Goal: Task Accomplishment & Management: Manage account settings

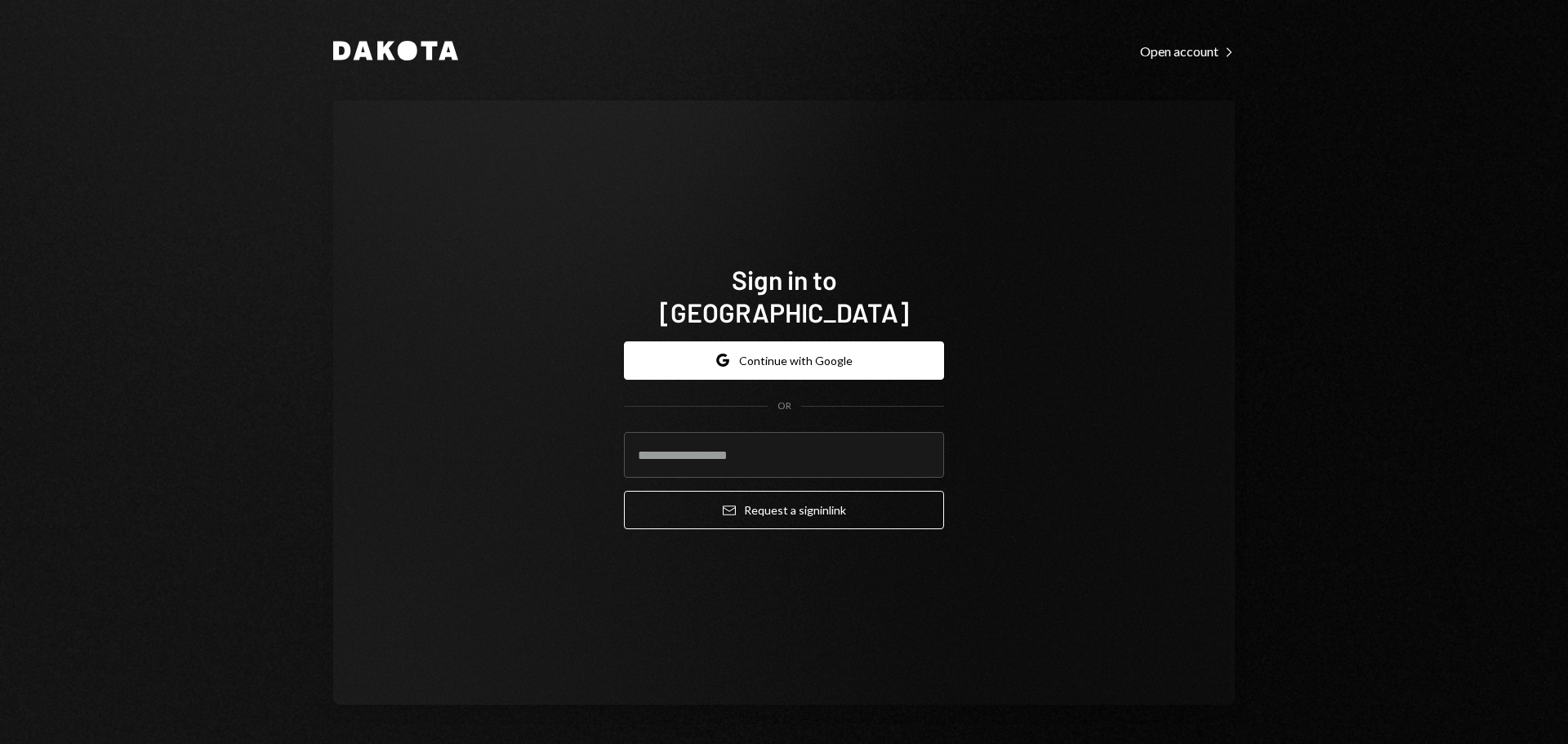
type input "**********"
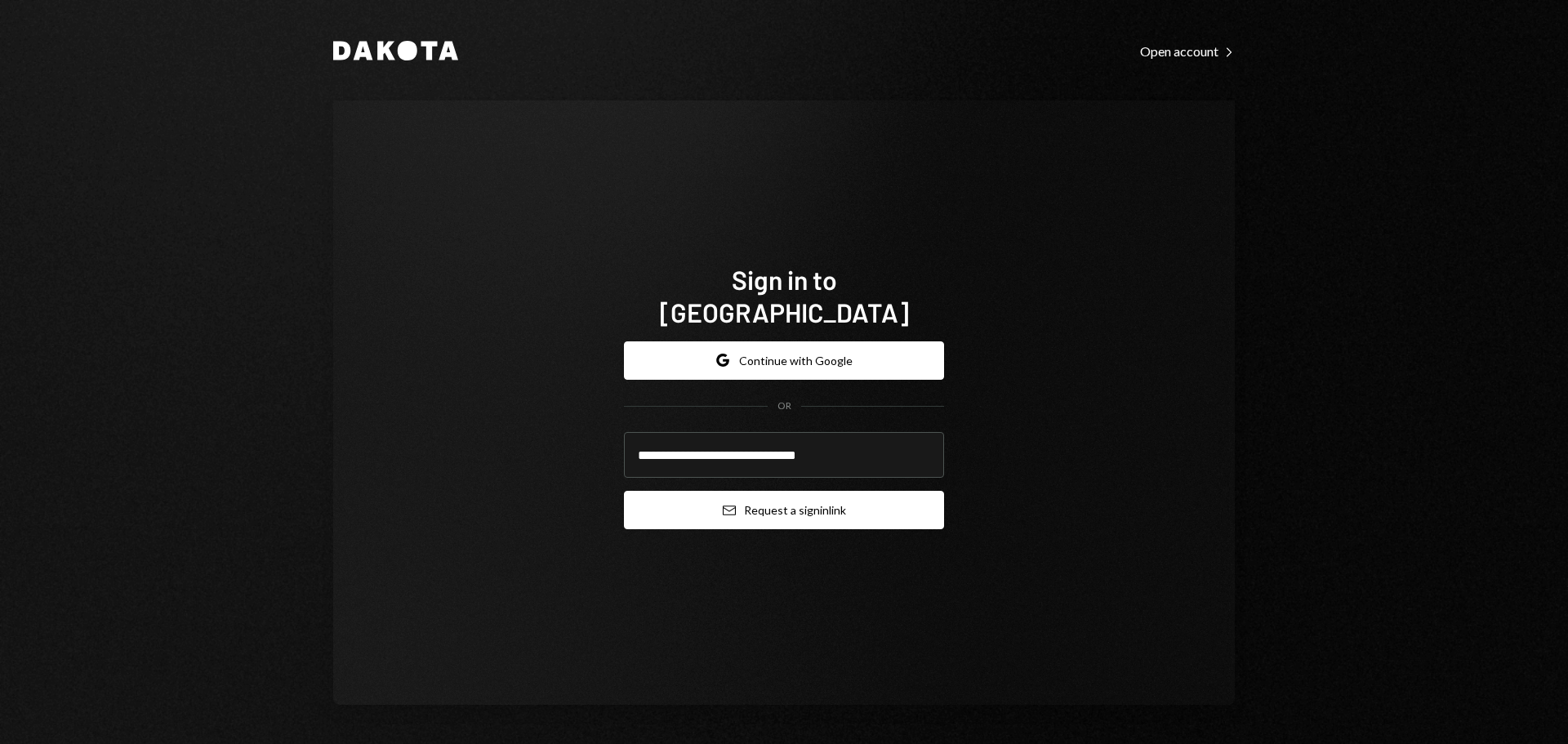
click at [737, 503] on button "Email Request a sign in link" at bounding box center [783, 510] width 320 height 38
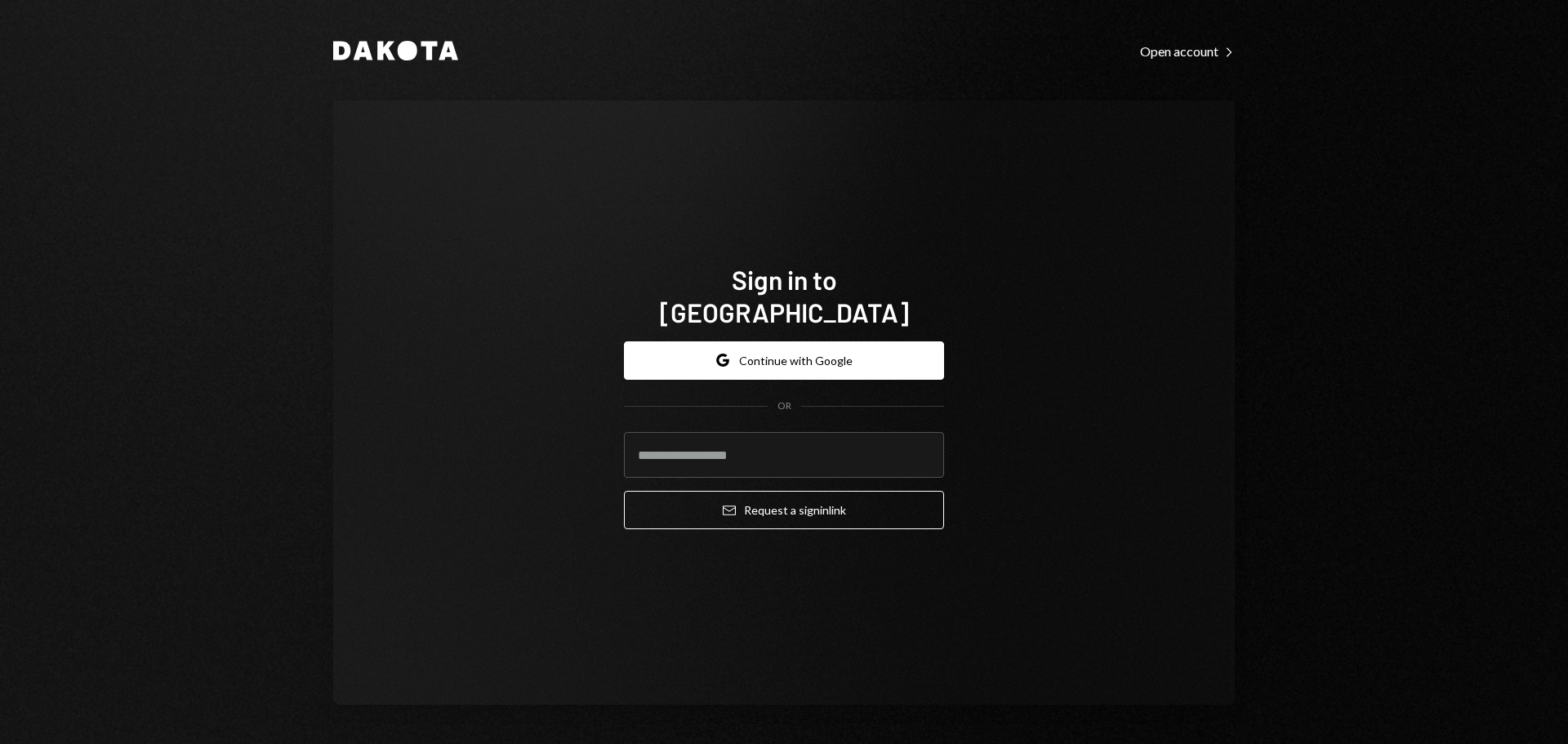
type input "**********"
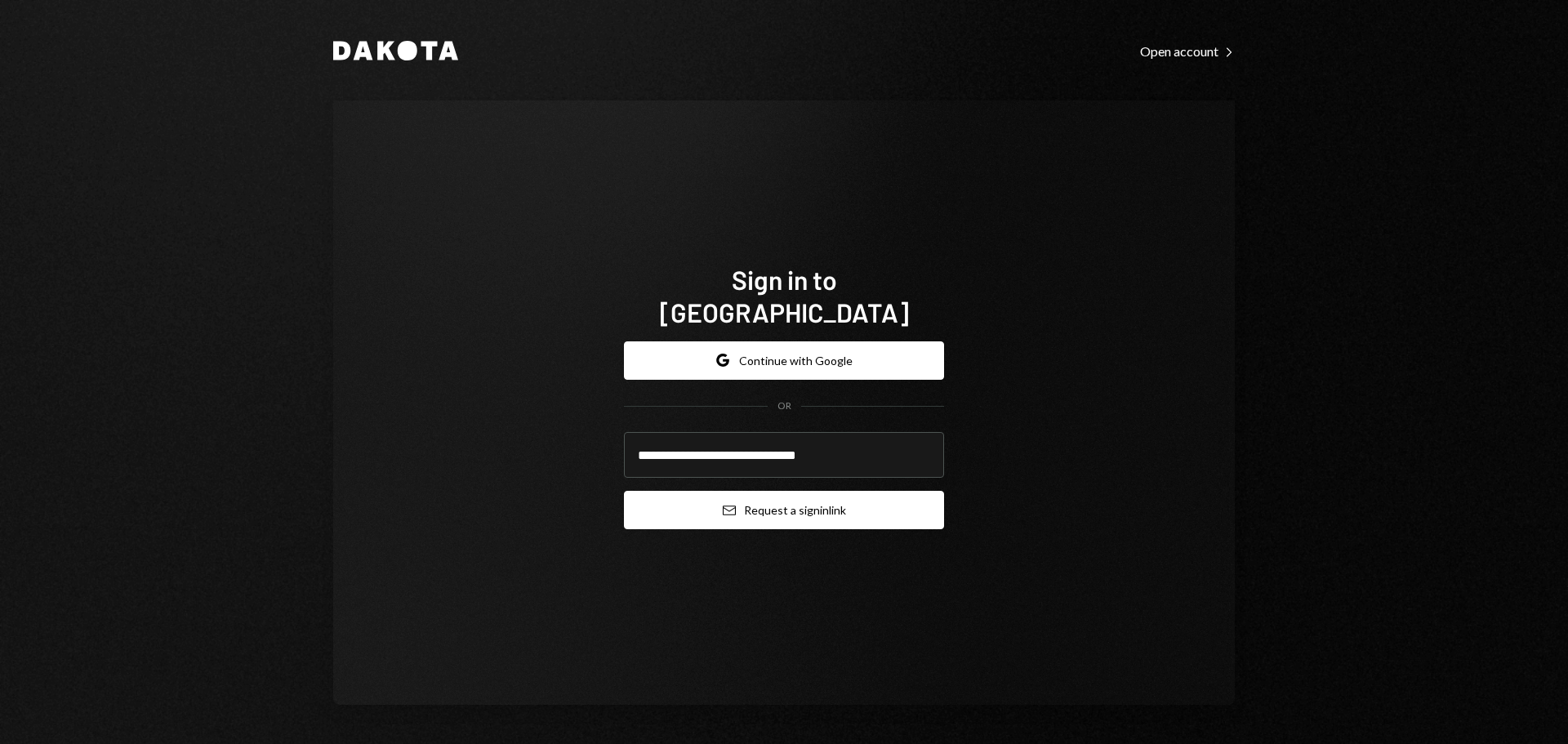
click at [744, 496] on button "Email Request a sign in link" at bounding box center [783, 510] width 320 height 38
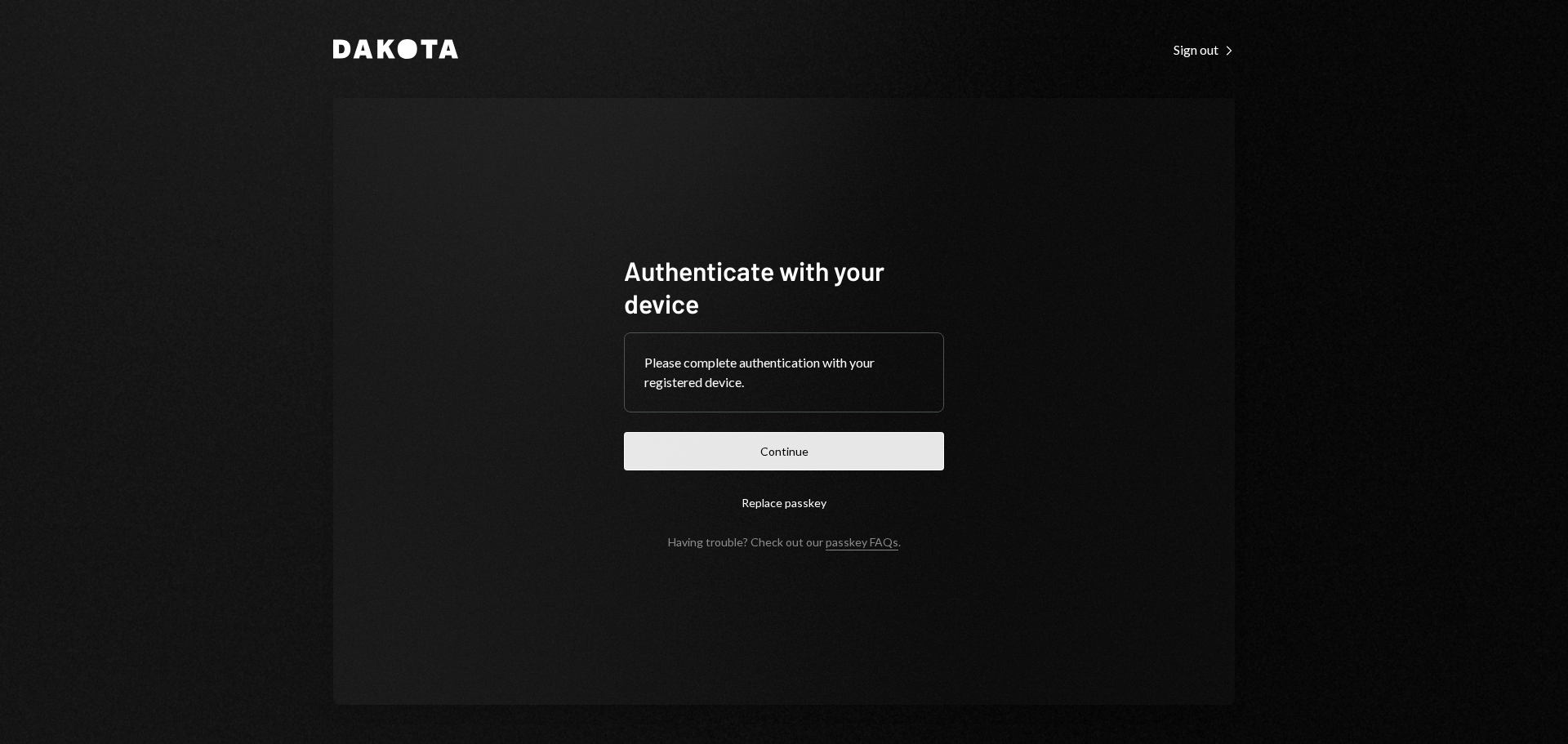
click at [795, 458] on button "Continue" at bounding box center [783, 450] width 320 height 38
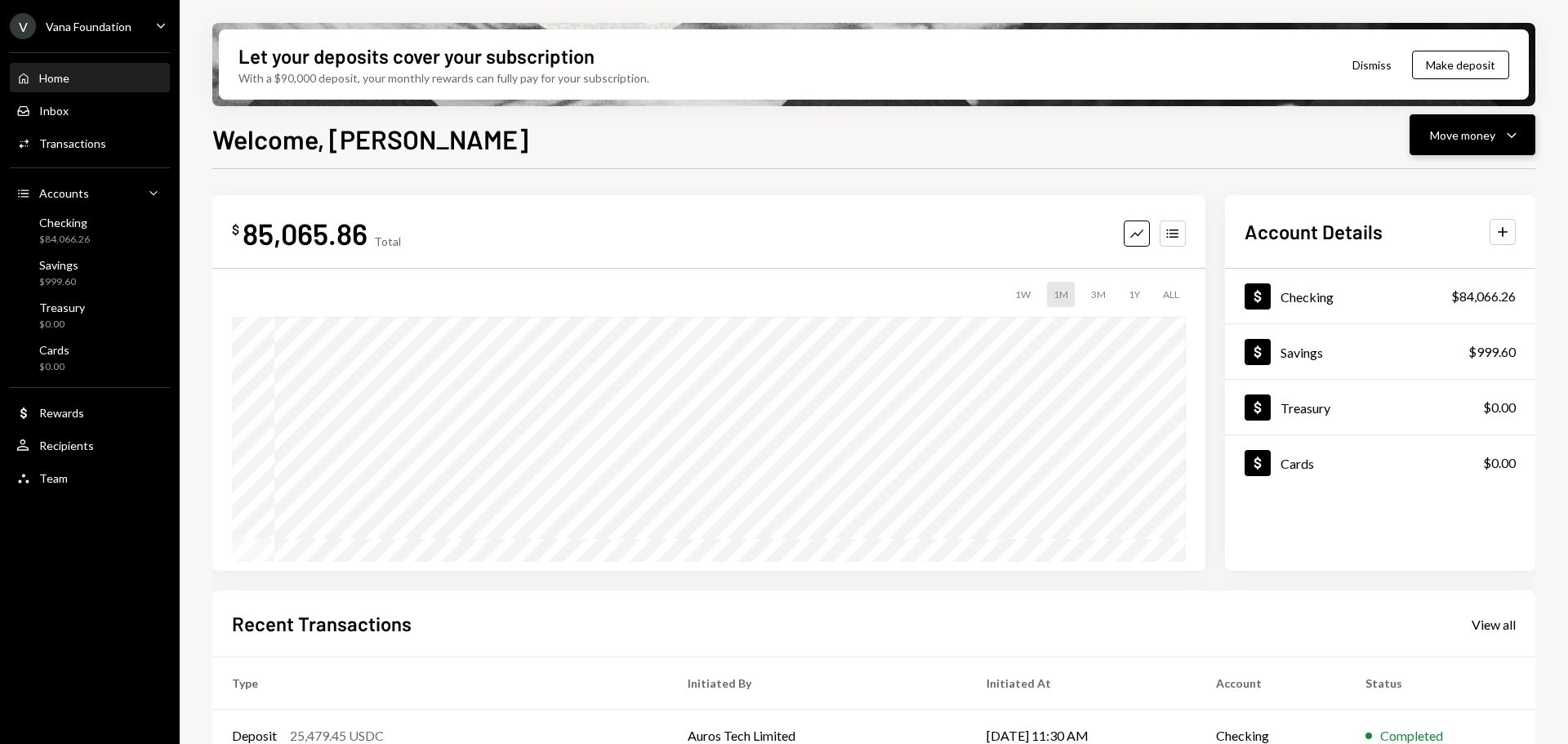
click at [1427, 130] on button "Move money Caret Down" at bounding box center [1472, 135] width 125 height 41
click at [1429, 269] on div "Deposit Deposit" at bounding box center [1447, 258] width 163 height 37
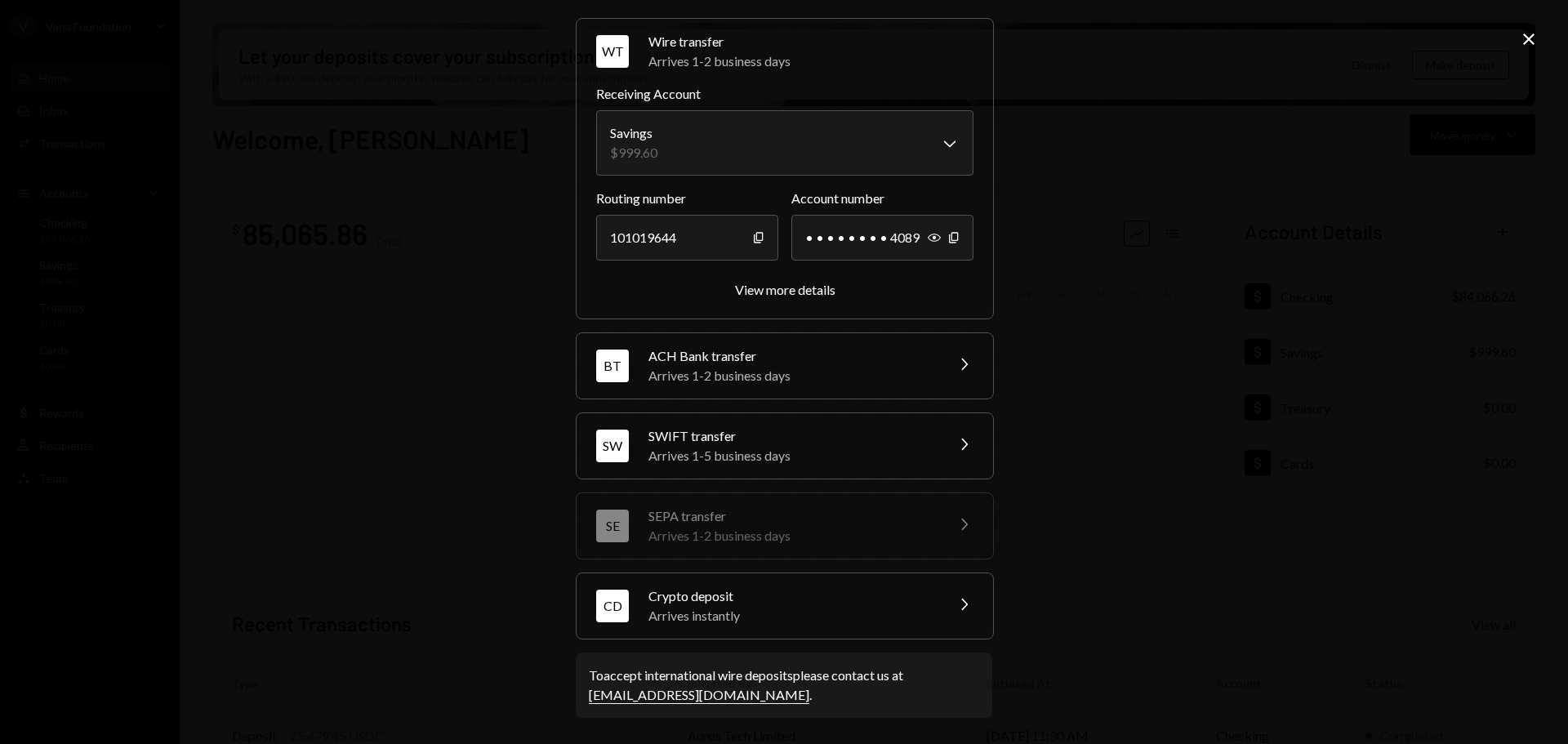
click at [805, 603] on div "Crypto deposit" at bounding box center [792, 596] width 286 height 19
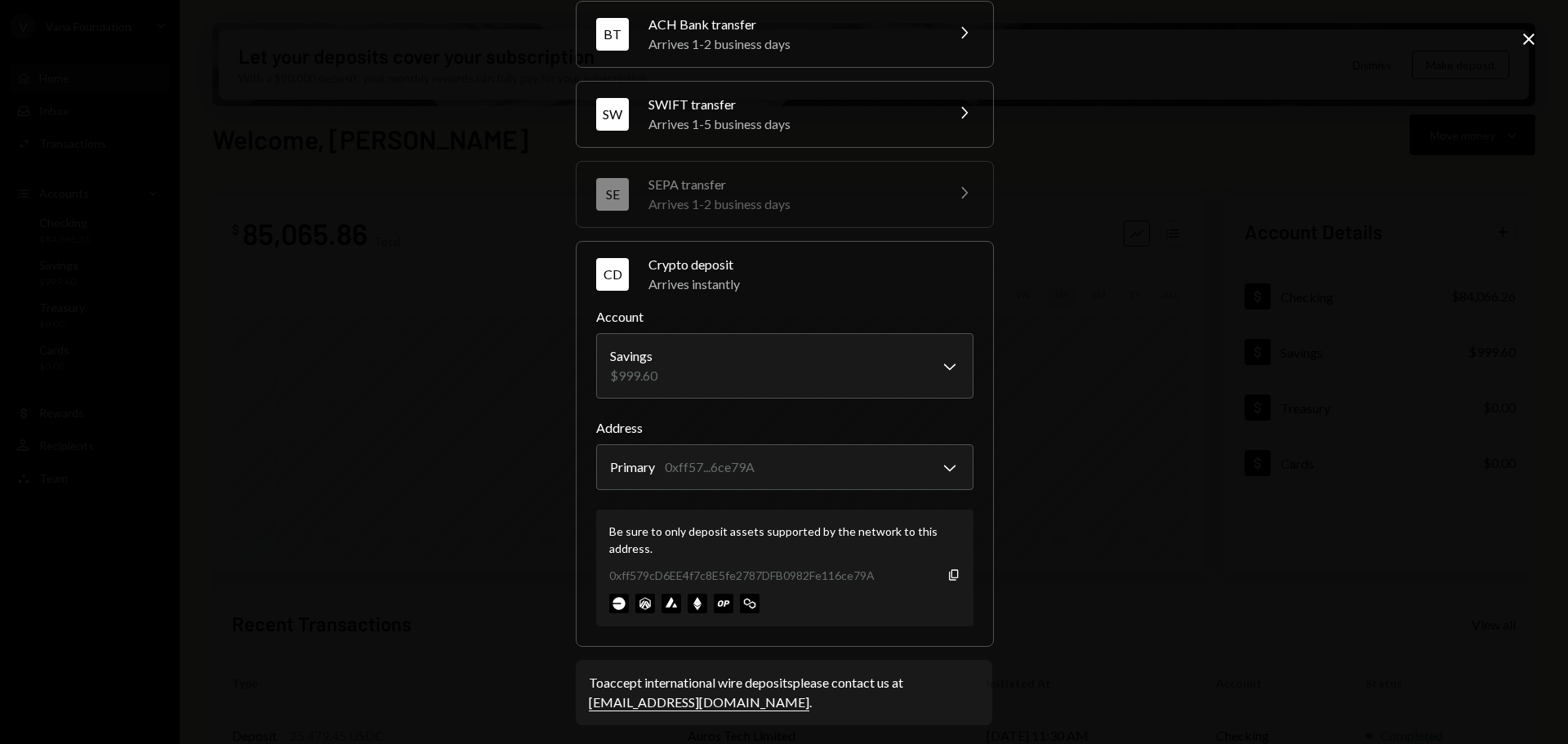
scroll to position [156, 0]
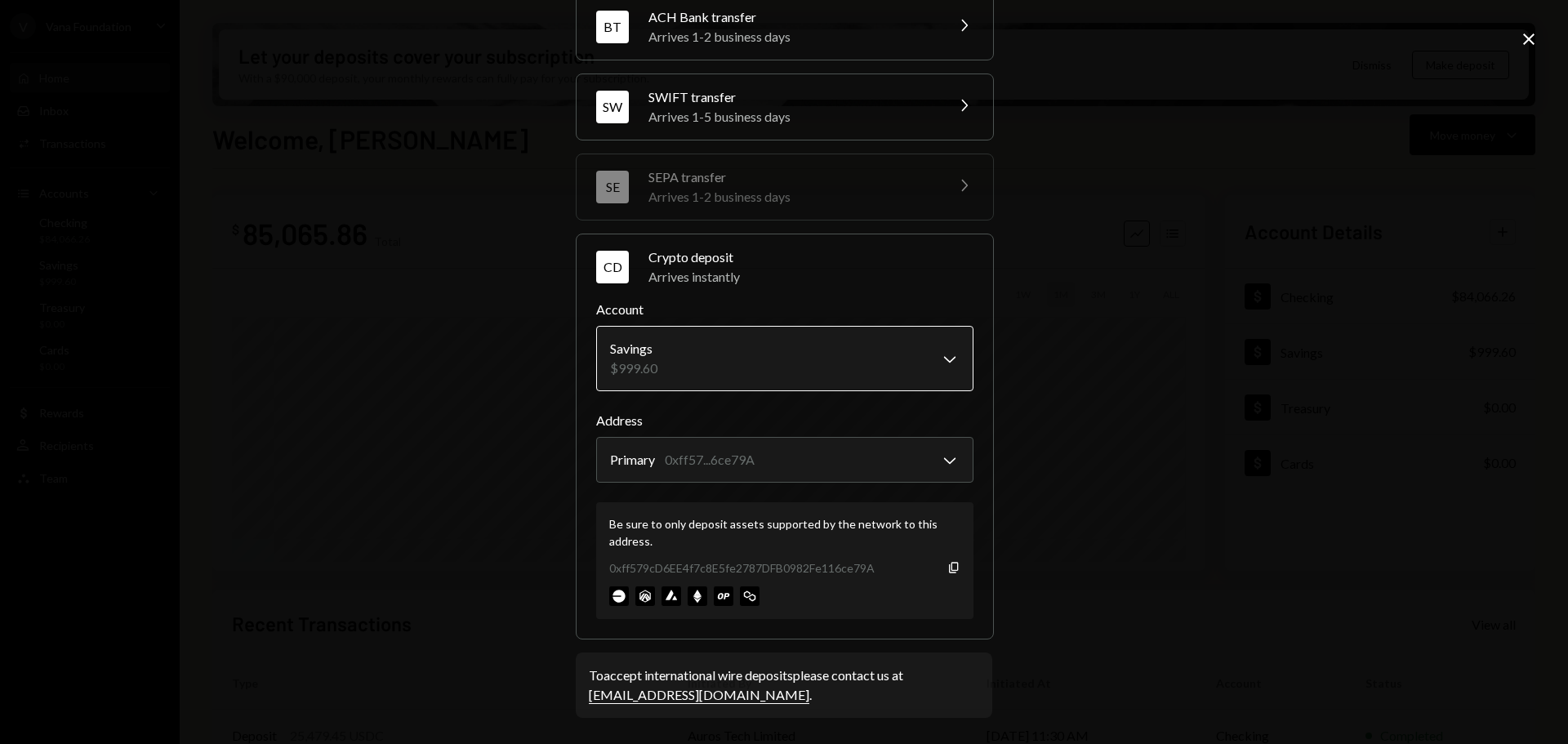
click at [824, 372] on body "V Vana Foundation Caret Down Home Home Inbox Inbox Activities Transactions Acco…" at bounding box center [784, 372] width 1568 height 744
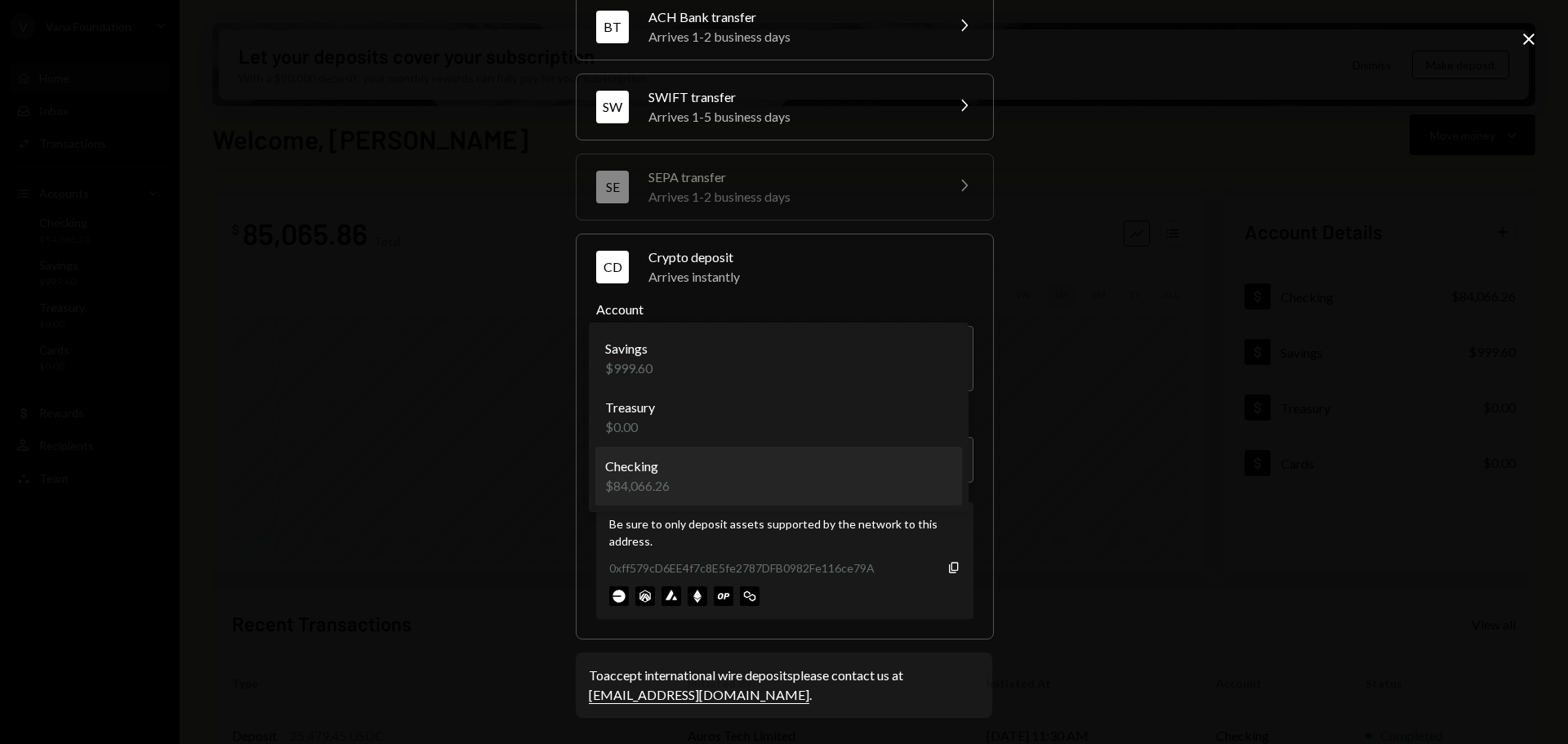
select select "**********"
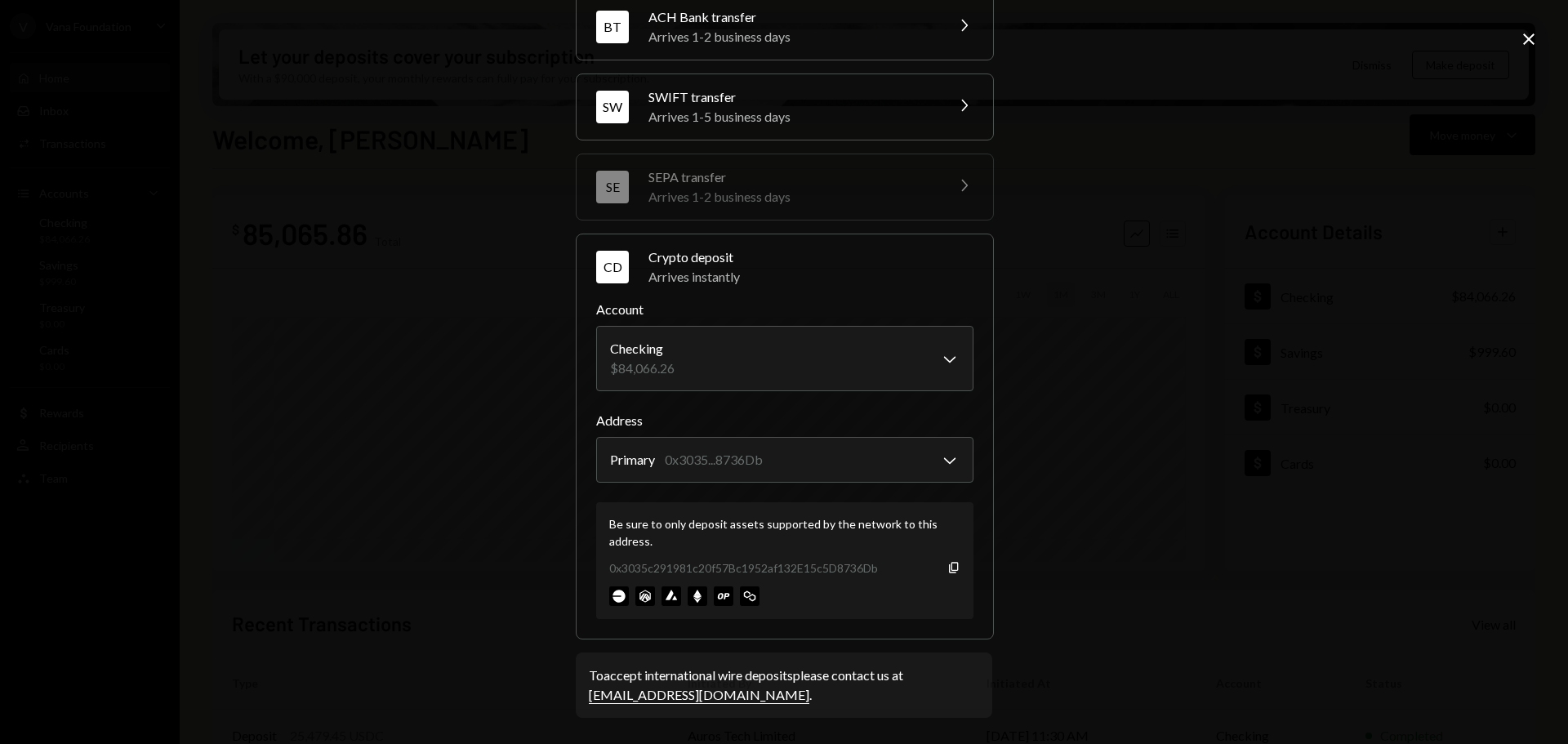
click at [939, 565] on div "0x3035c291981c20f57Bc1952af132E15c5D8736Db Copy" at bounding box center [784, 568] width 351 height 18
click at [949, 563] on icon "Copy" at bounding box center [953, 567] width 13 height 13
click at [947, 564] on icon "Copy" at bounding box center [953, 567] width 13 height 13
drag, startPoint x: 1524, startPoint y: 38, endPoint x: 1486, endPoint y: 54, distance: 41.2
click at [1524, 39] on icon "Close" at bounding box center [1528, 39] width 19 height 19
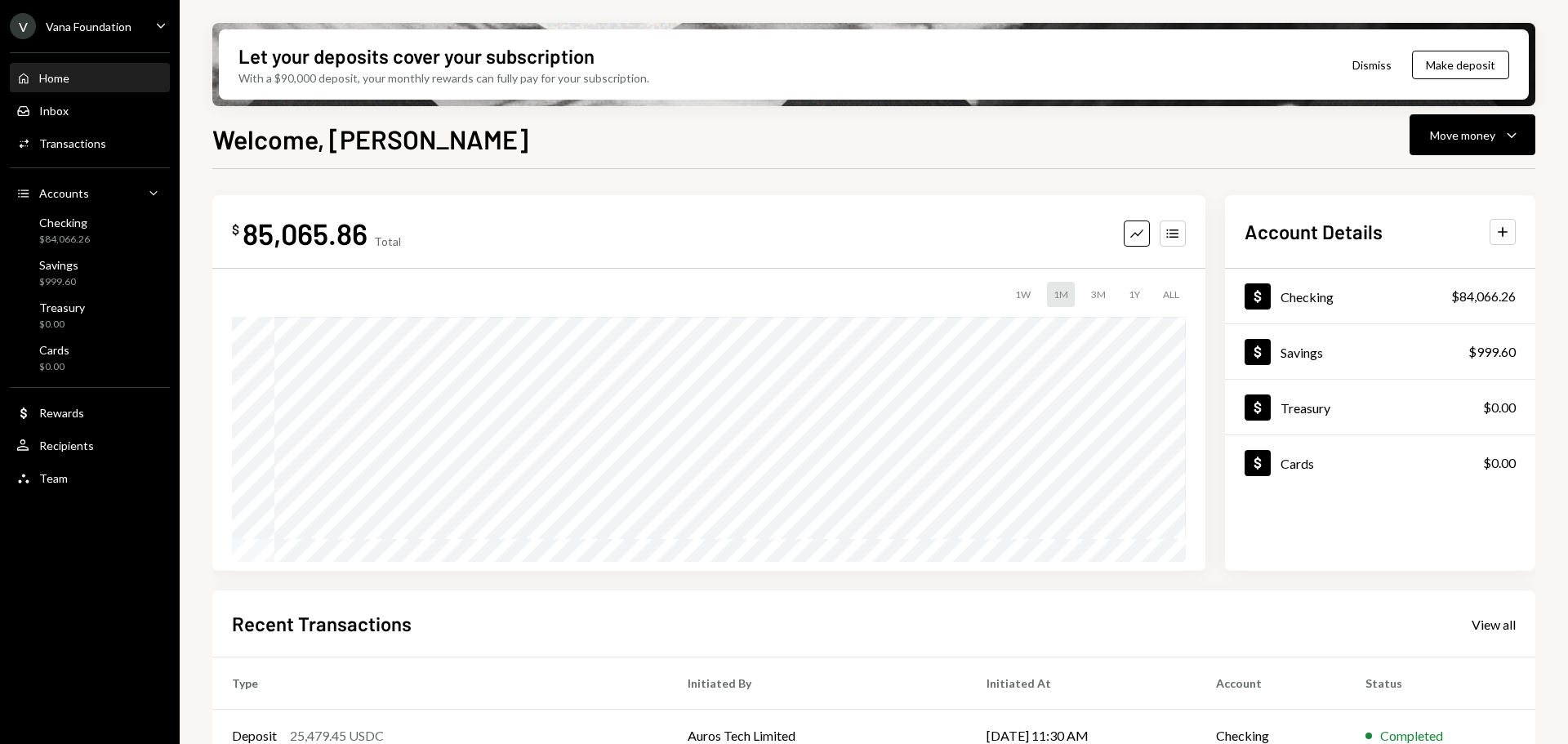
click at [104, 28] on div "Vana Foundation" at bounding box center [89, 26] width 86 height 14
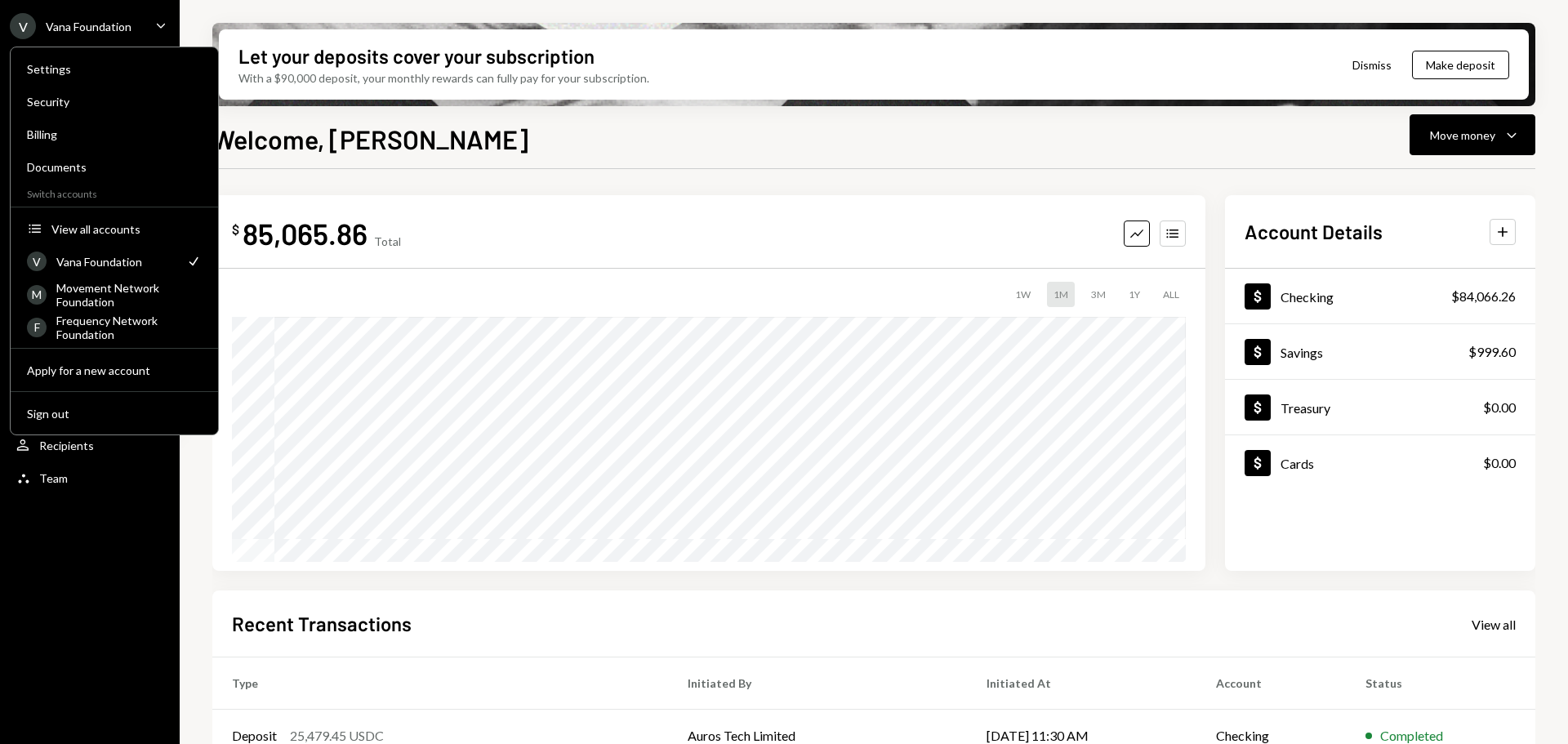
click at [563, 150] on div "Welcome, Philip Move money Caret Down" at bounding box center [873, 137] width 1323 height 36
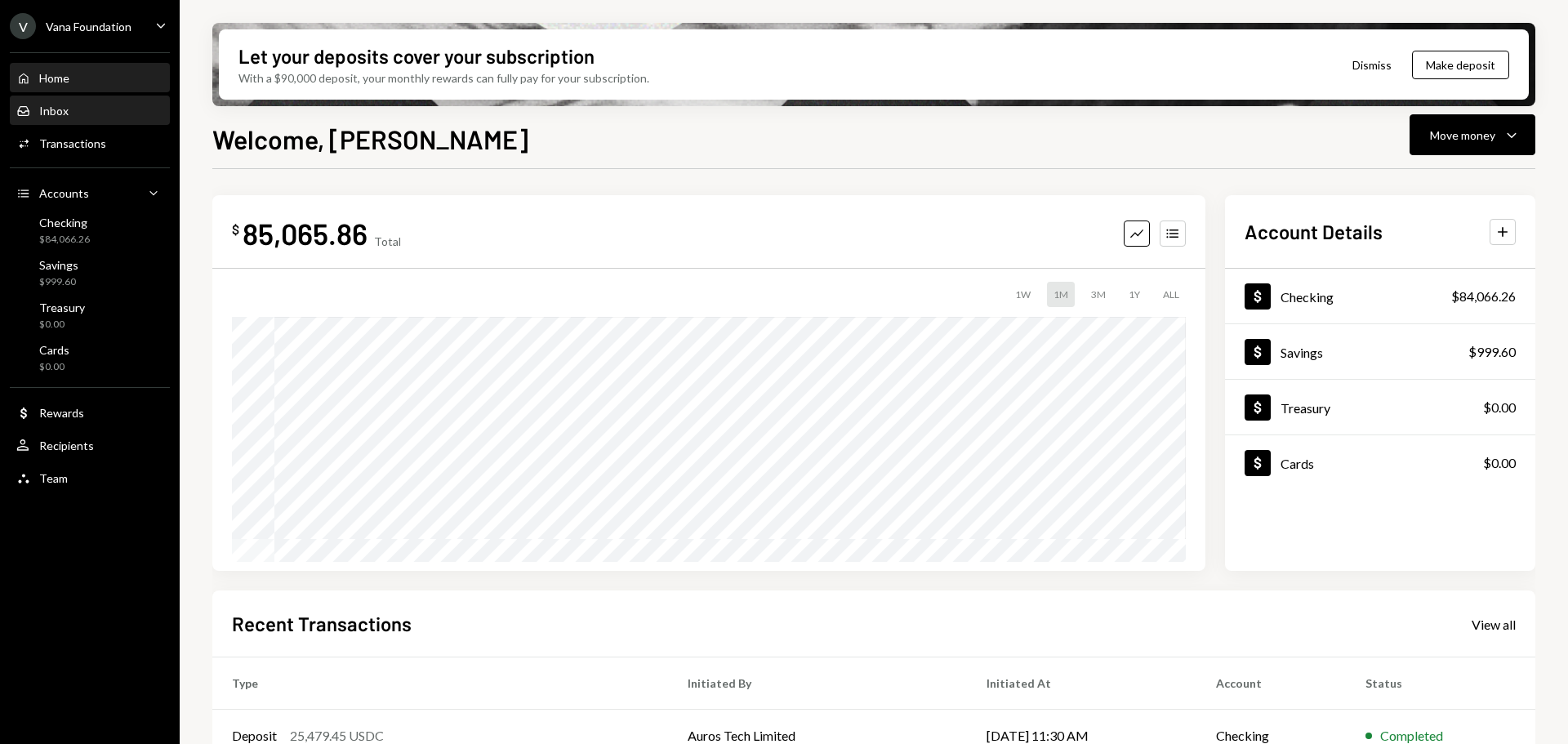
click at [71, 100] on div "Inbox Inbox" at bounding box center [89, 111] width 147 height 28
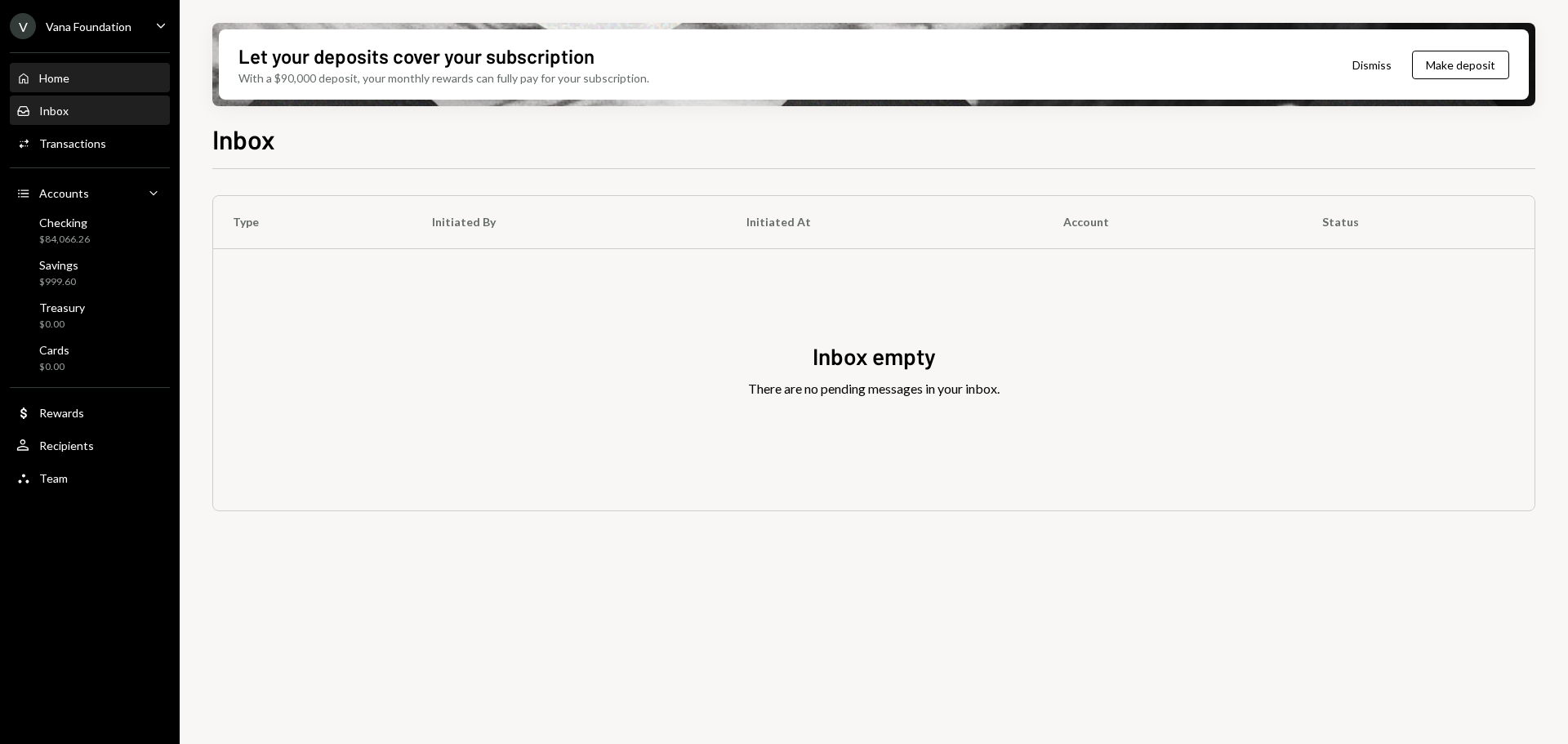
click at [69, 81] on div "Home" at bounding box center [53, 78] width 30 height 14
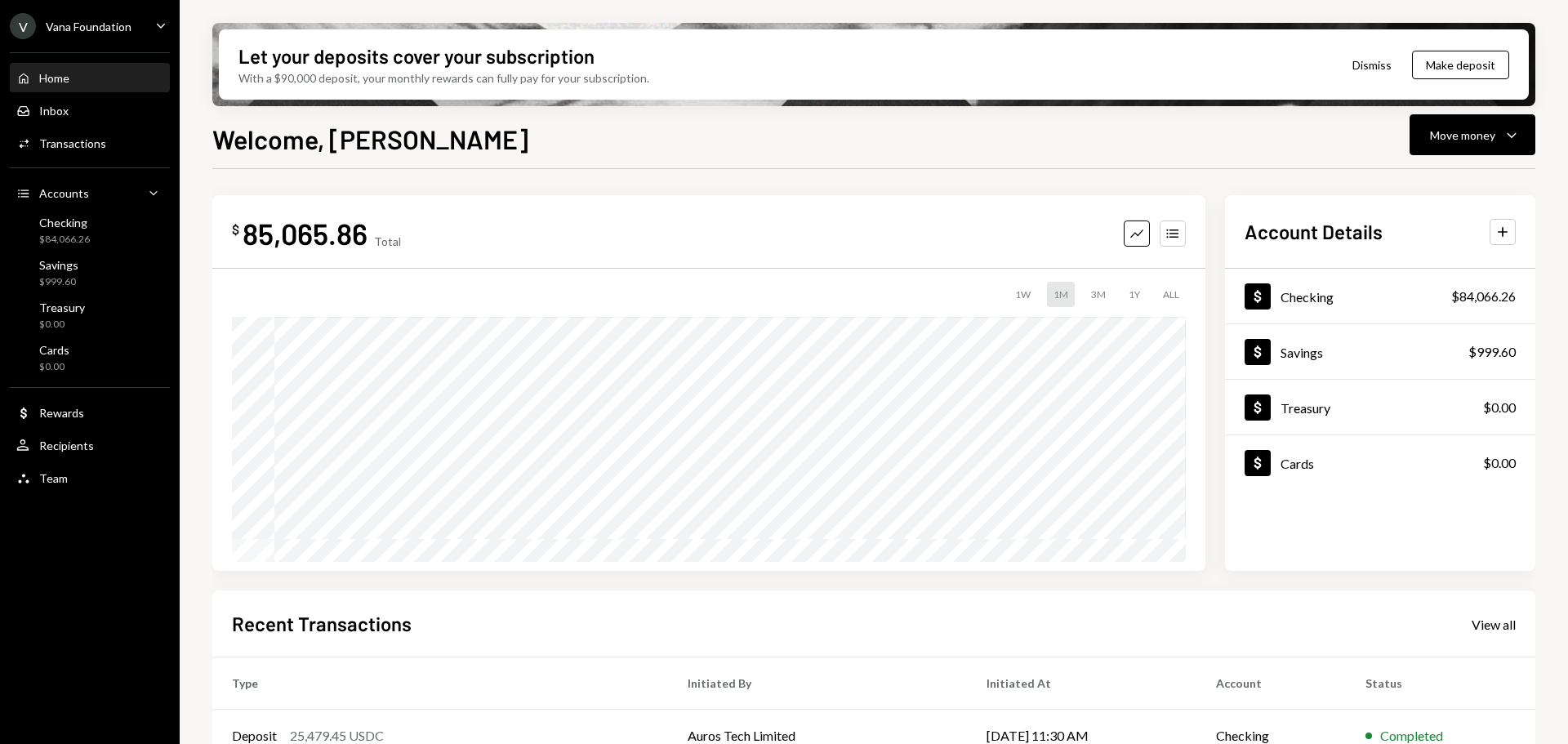
click at [67, 88] on div "Home Home" at bounding box center [89, 78] width 147 height 28
click at [107, 30] on div "Vana Foundation" at bounding box center [89, 26] width 86 height 14
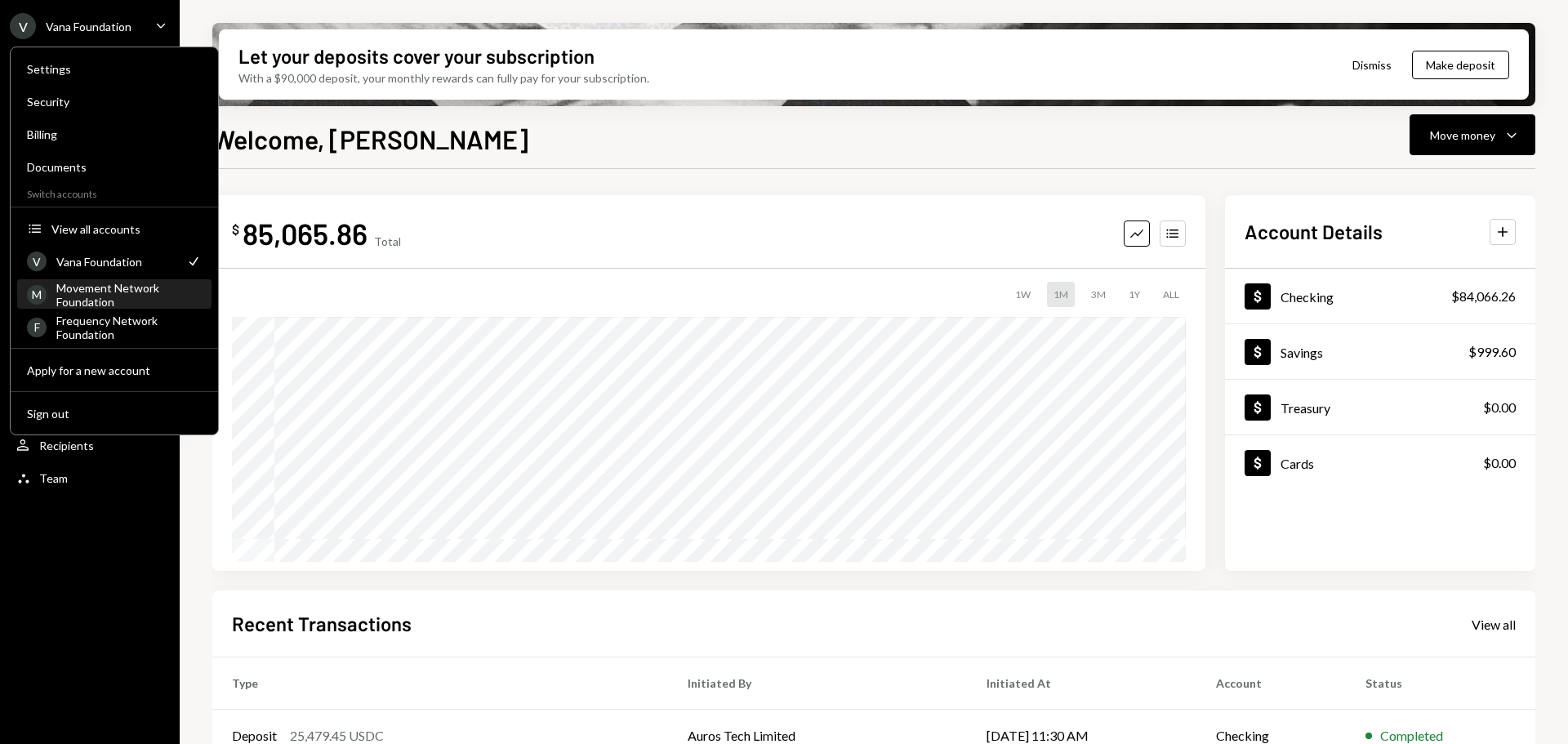
click at [89, 298] on div "Movement Network Foundation" at bounding box center [128, 295] width 145 height 28
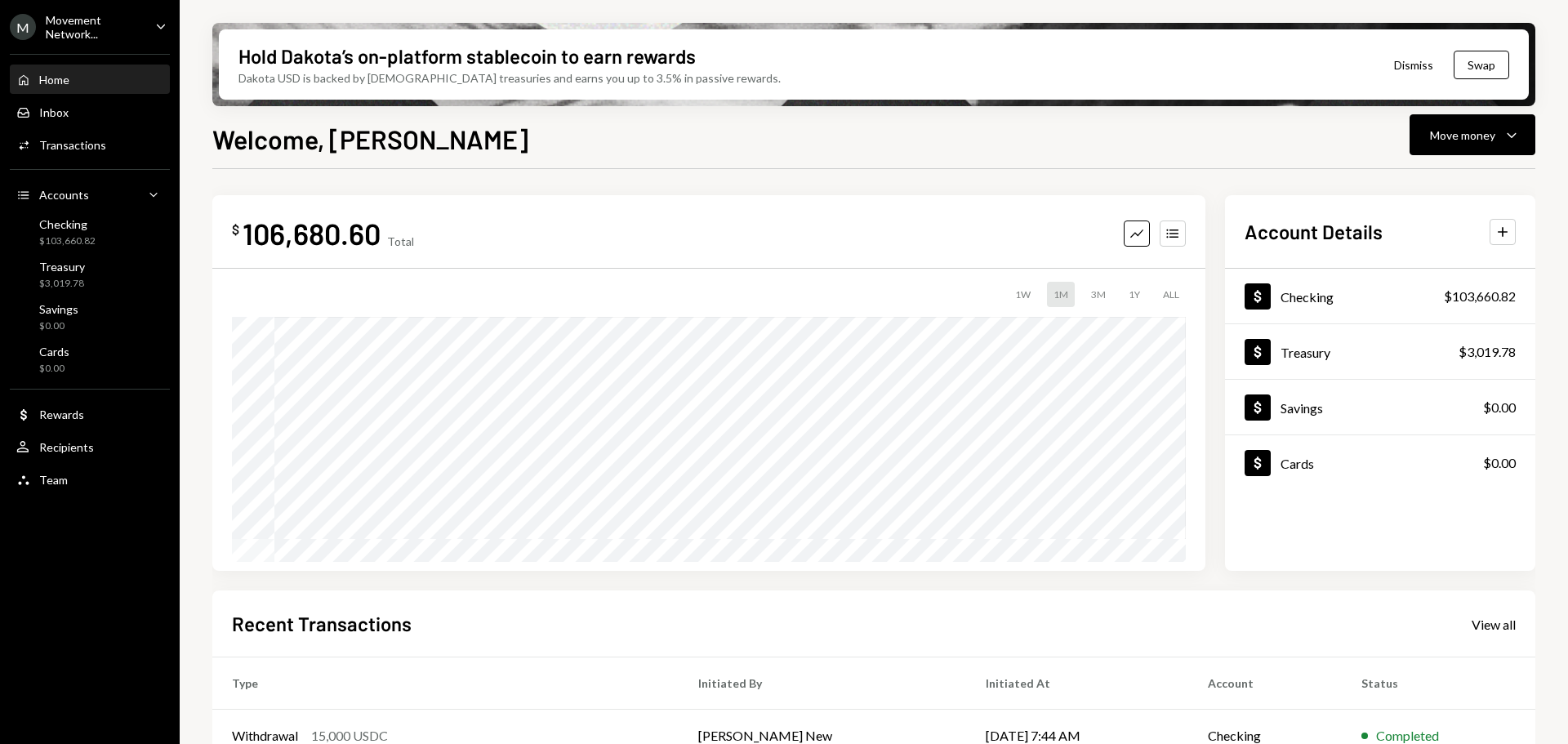
click at [761, 132] on div "Welcome, [PERSON_NAME] Move money Caret Down" at bounding box center [873, 137] width 1323 height 36
click at [102, 82] on div "Home Home" at bounding box center [89, 80] width 147 height 15
click at [52, 77] on div "Home" at bounding box center [53, 80] width 30 height 14
click at [128, 23] on div "Movement Network..." at bounding box center [93, 26] width 96 height 28
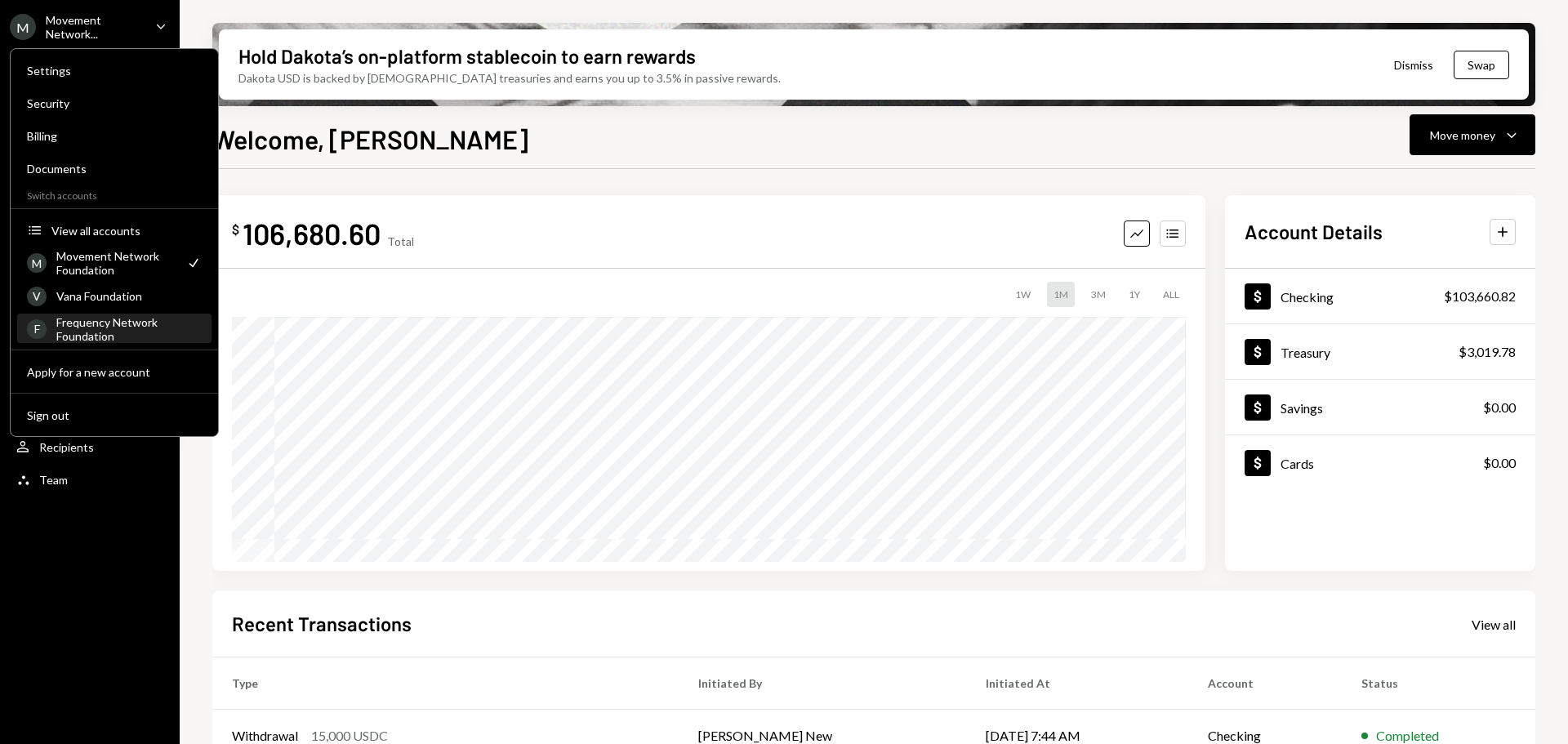
click at [110, 318] on div "Frequency Network Foundation" at bounding box center [128, 329] width 145 height 28
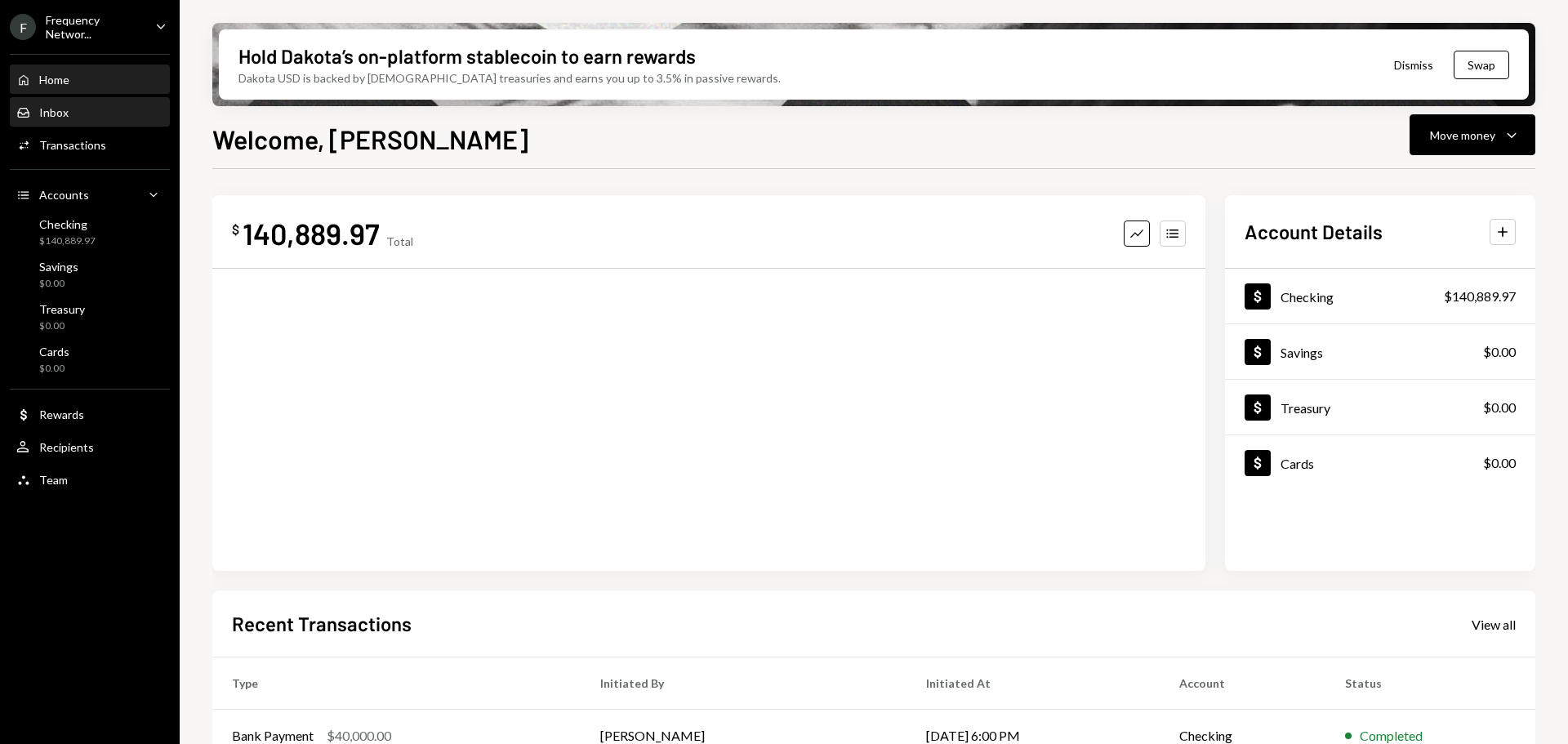
click at [58, 117] on div "Inbox" at bounding box center [53, 112] width 29 height 14
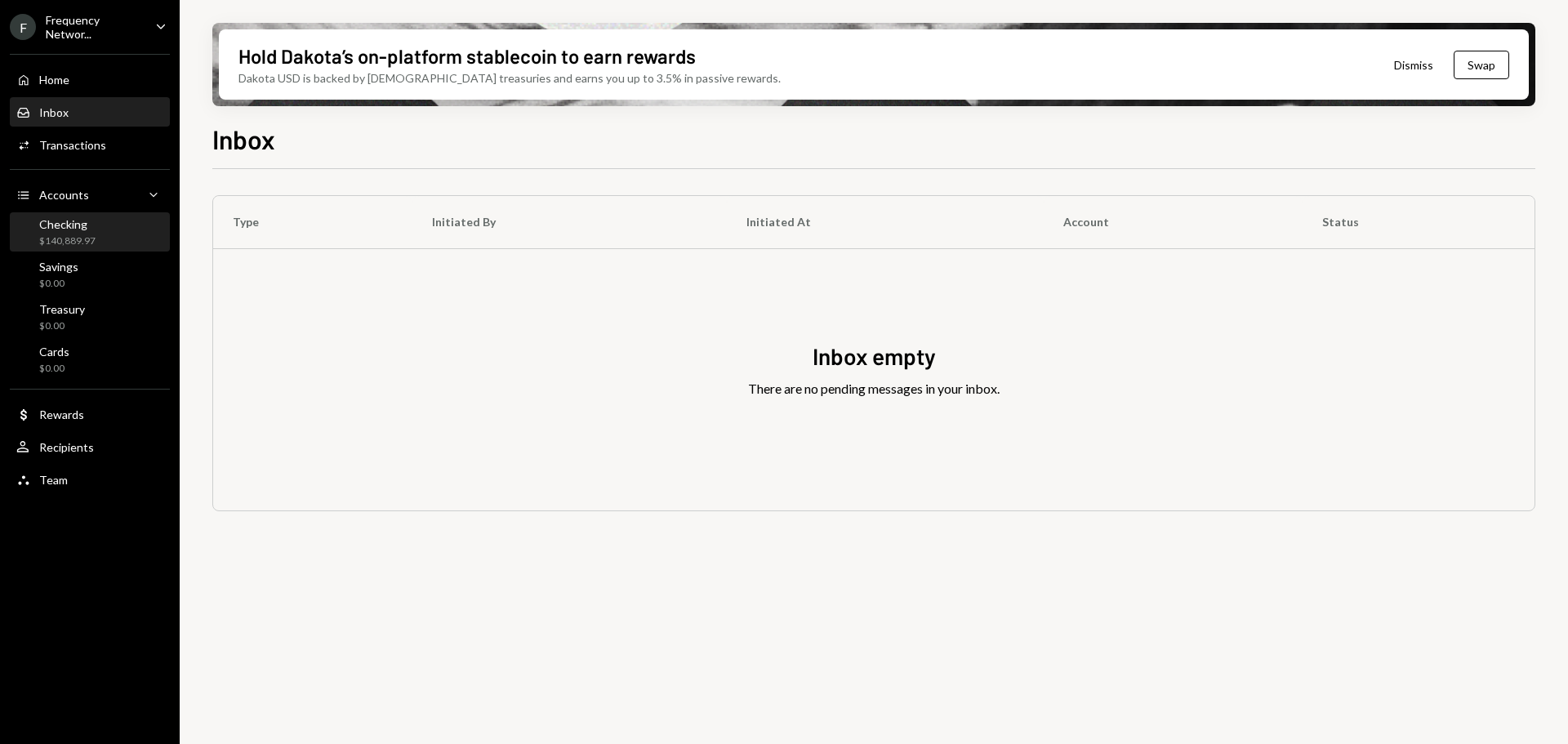
click at [66, 225] on div "Checking" at bounding box center [67, 224] width 56 height 14
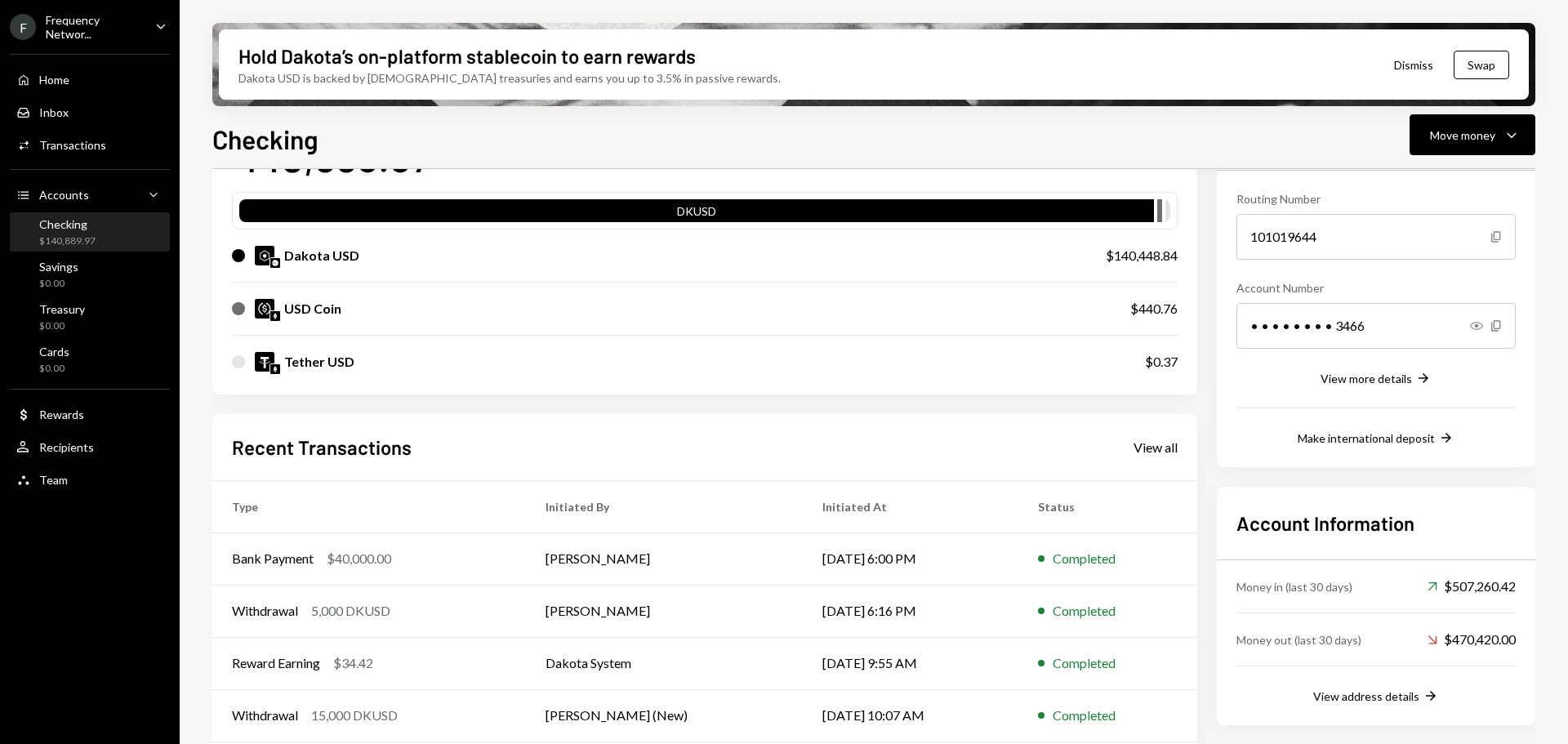
scroll to position [212, 0]
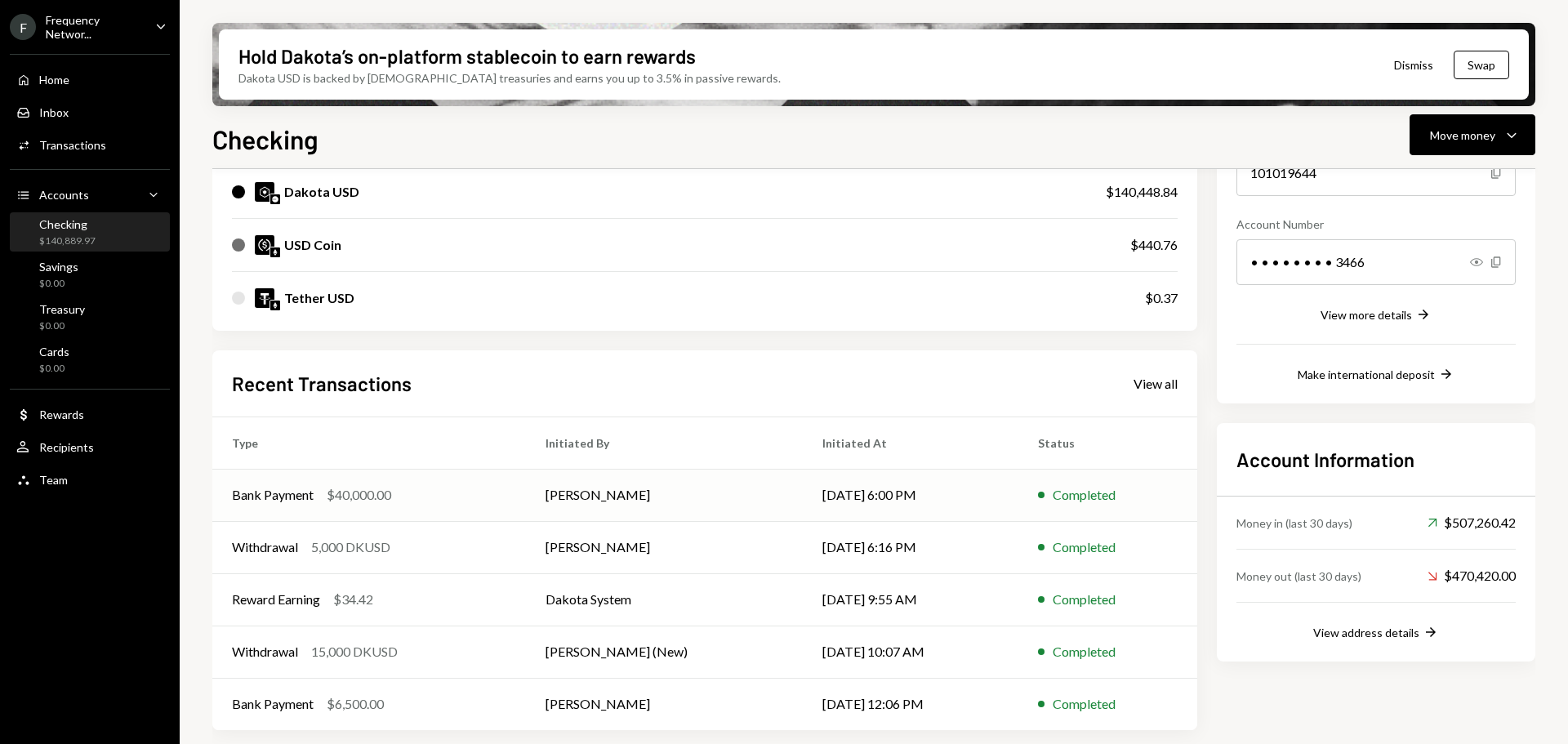
click at [466, 495] on div "Bank Payment $40,000.00" at bounding box center [369, 495] width 274 height 19
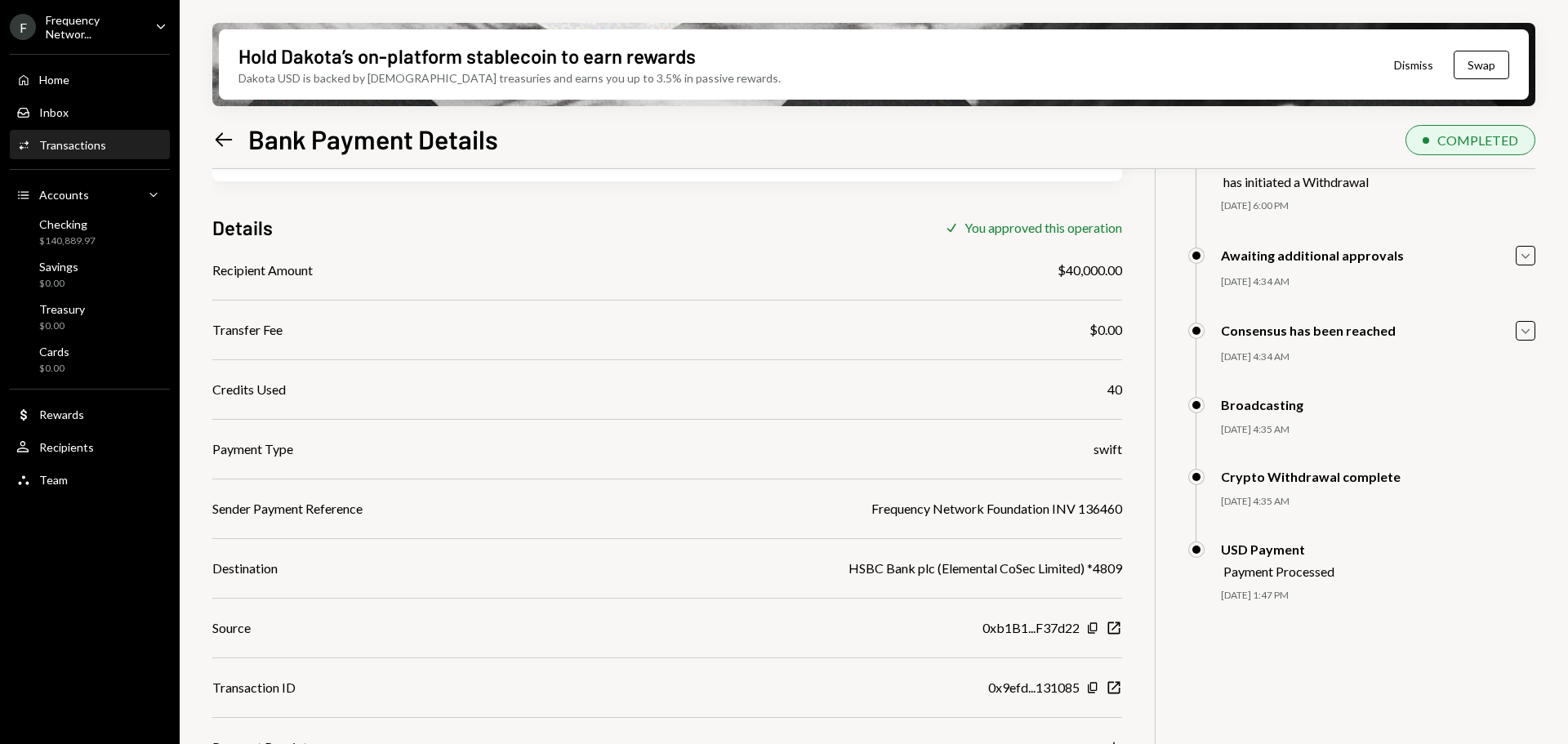
scroll to position [130, 0]
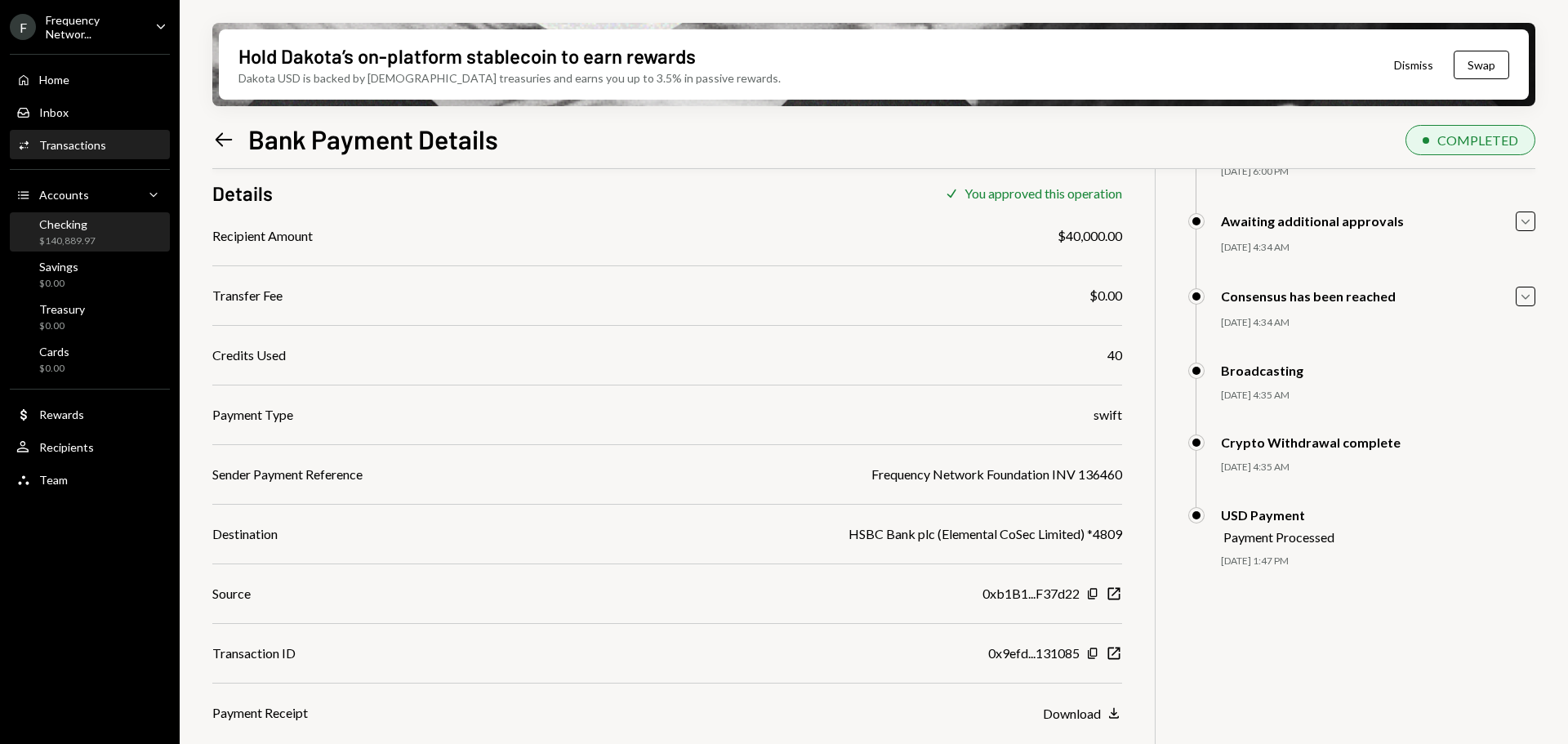
click at [66, 222] on div "Checking" at bounding box center [67, 224] width 56 height 14
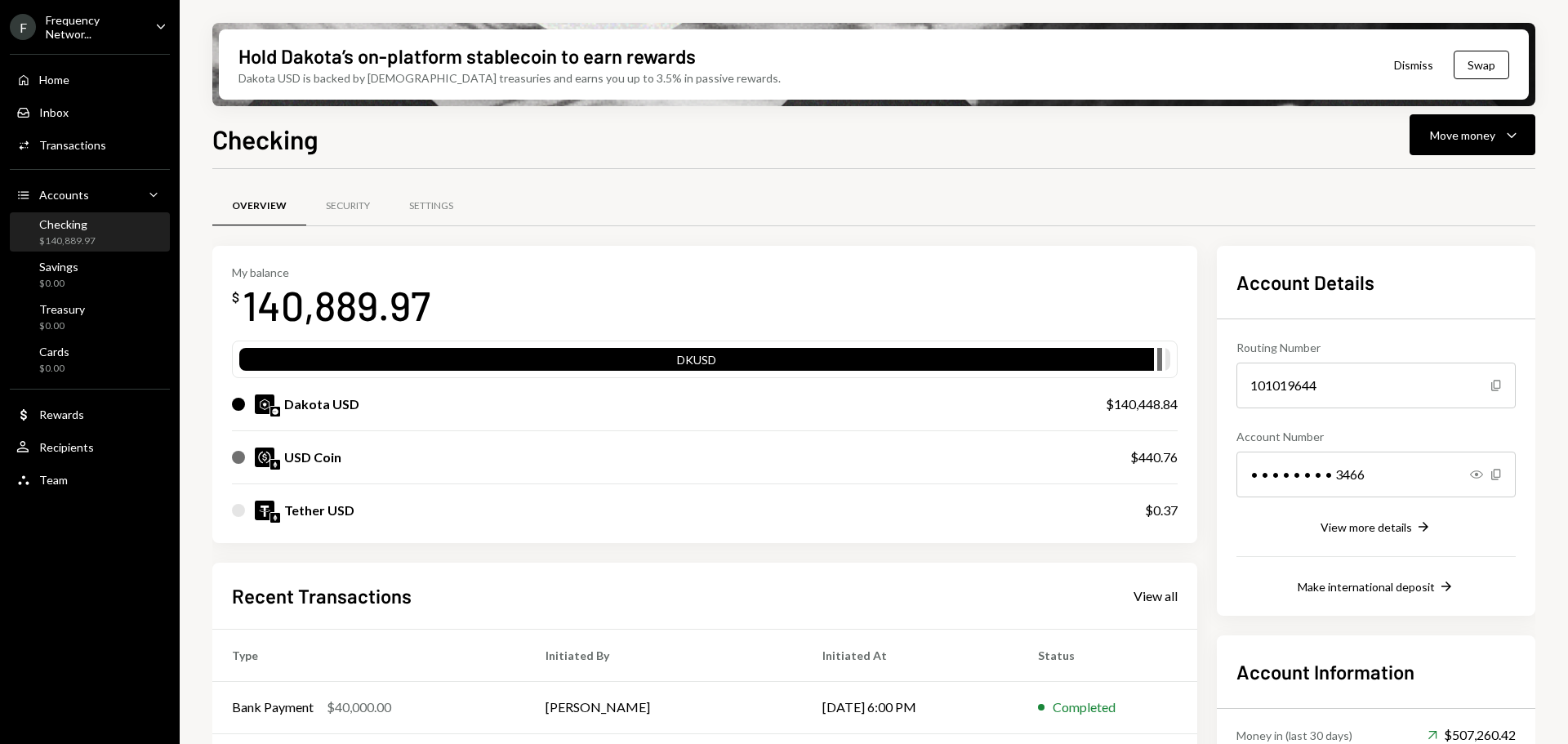
click at [93, 25] on div "Frequency Networ..." at bounding box center [93, 26] width 96 height 28
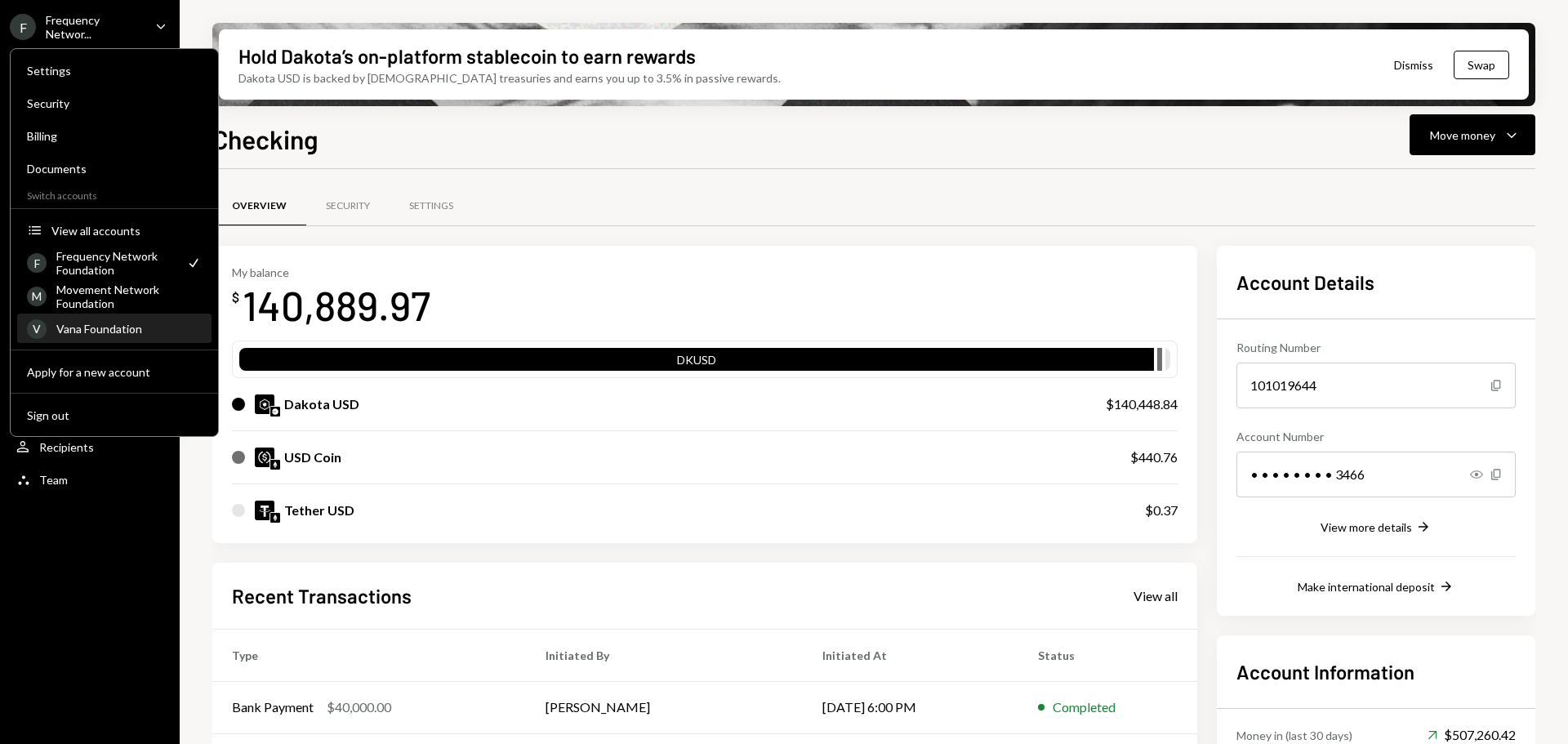
click at [101, 328] on div "Vana Foundation" at bounding box center [128, 329] width 145 height 14
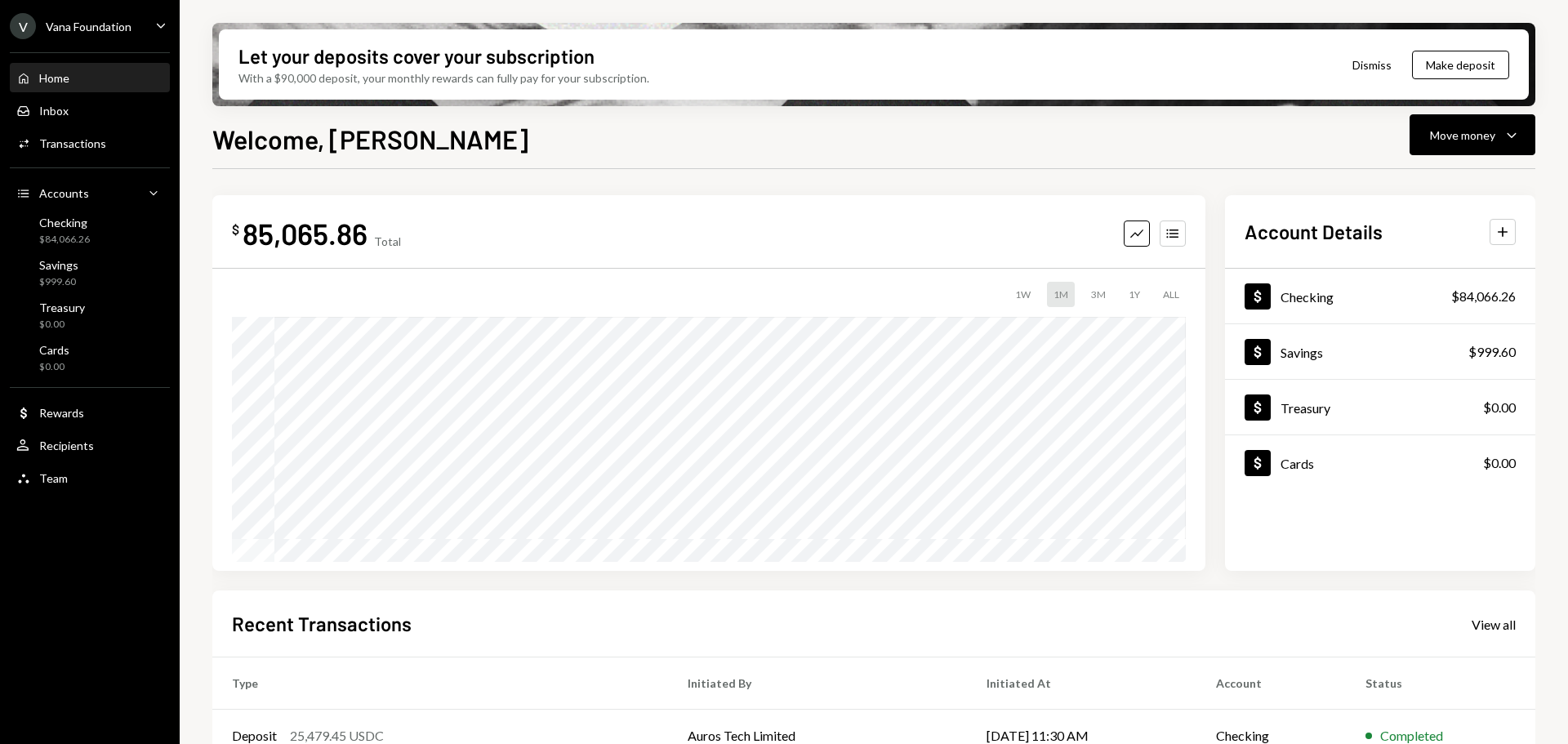
click at [109, 24] on div "Vana Foundation" at bounding box center [89, 26] width 86 height 14
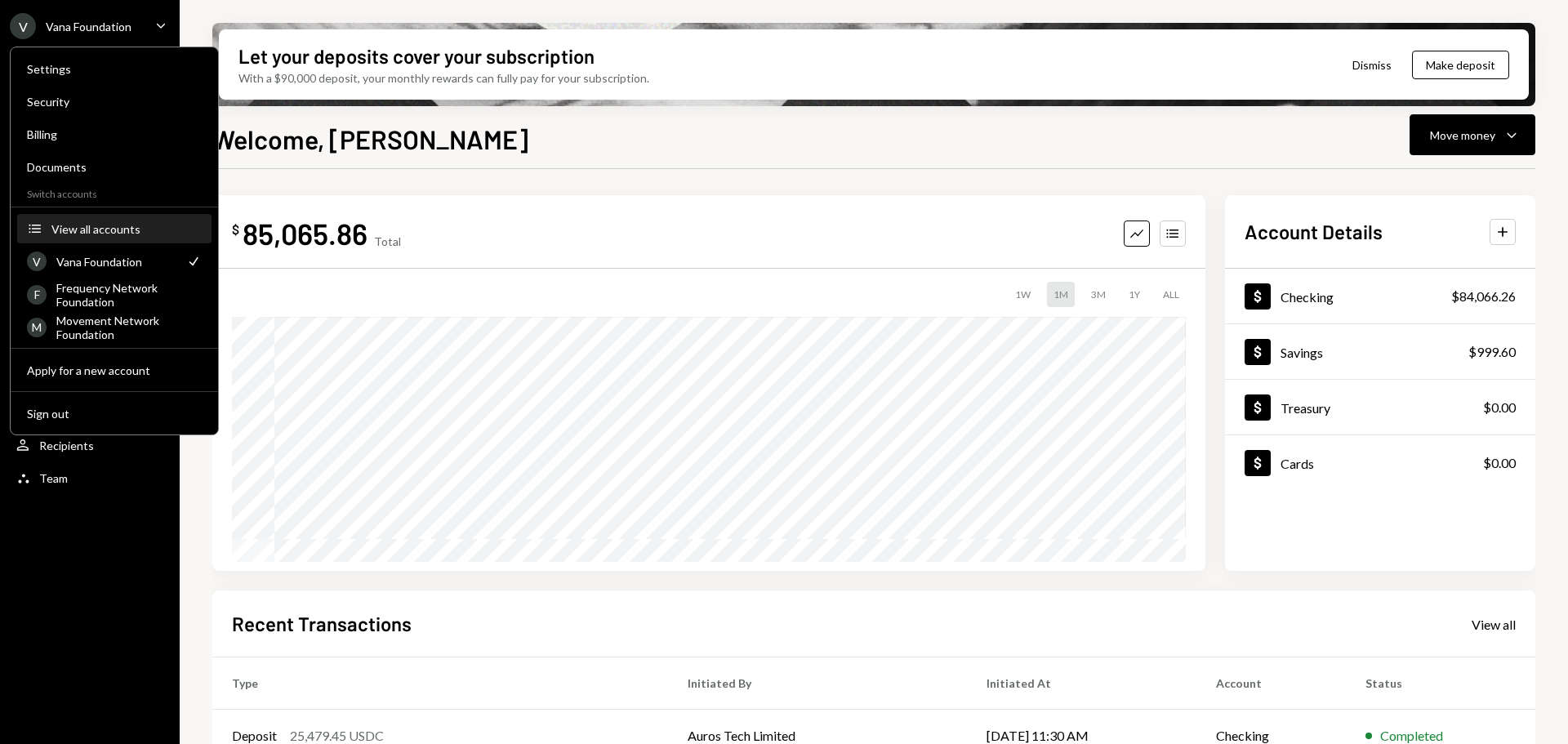
click at [93, 221] on button "Accounts View all accounts" at bounding box center [115, 230] width 195 height 29
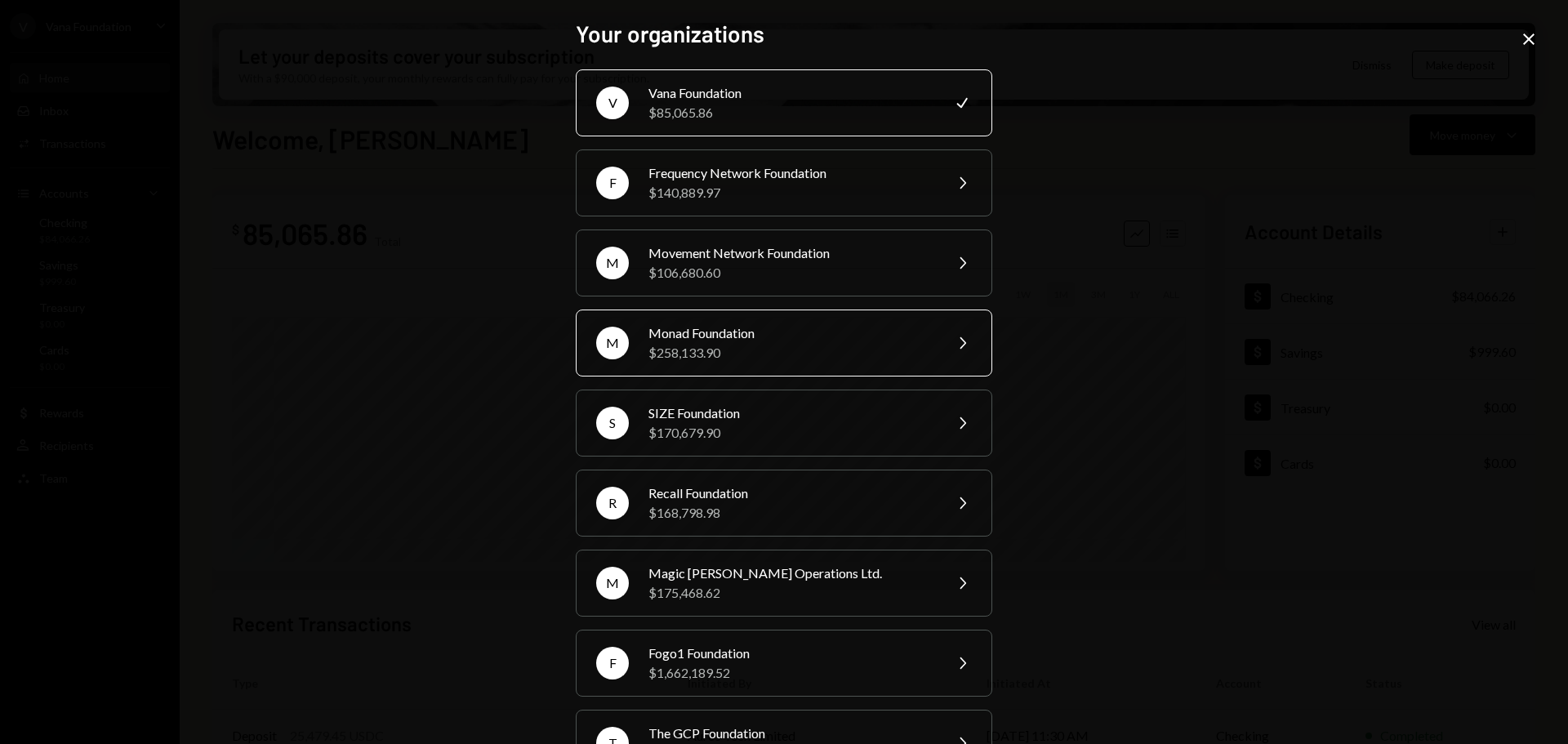
click at [690, 334] on div "Monad Foundation" at bounding box center [791, 333] width 284 height 19
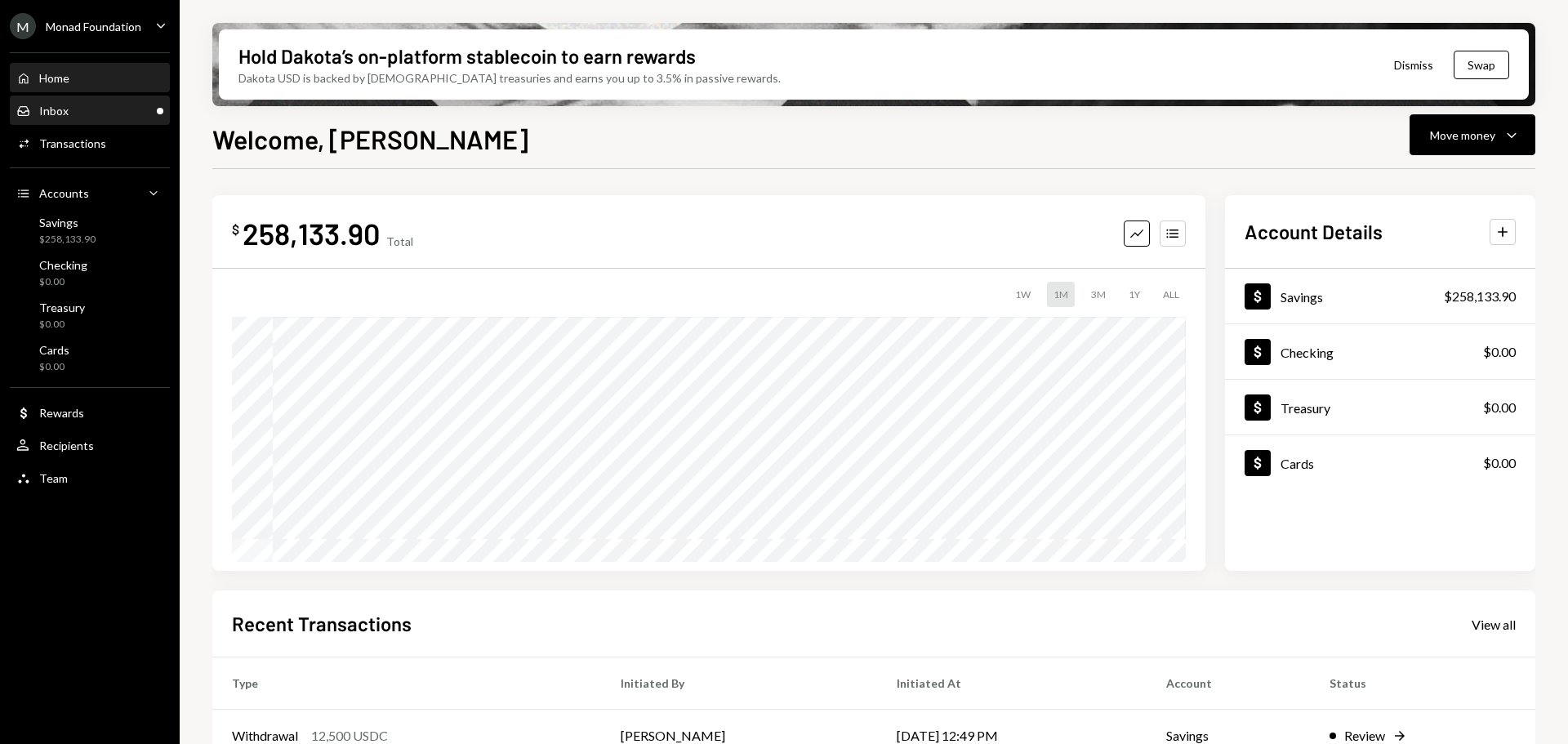
click at [98, 110] on div "Inbox Inbox" at bounding box center [89, 111] width 147 height 15
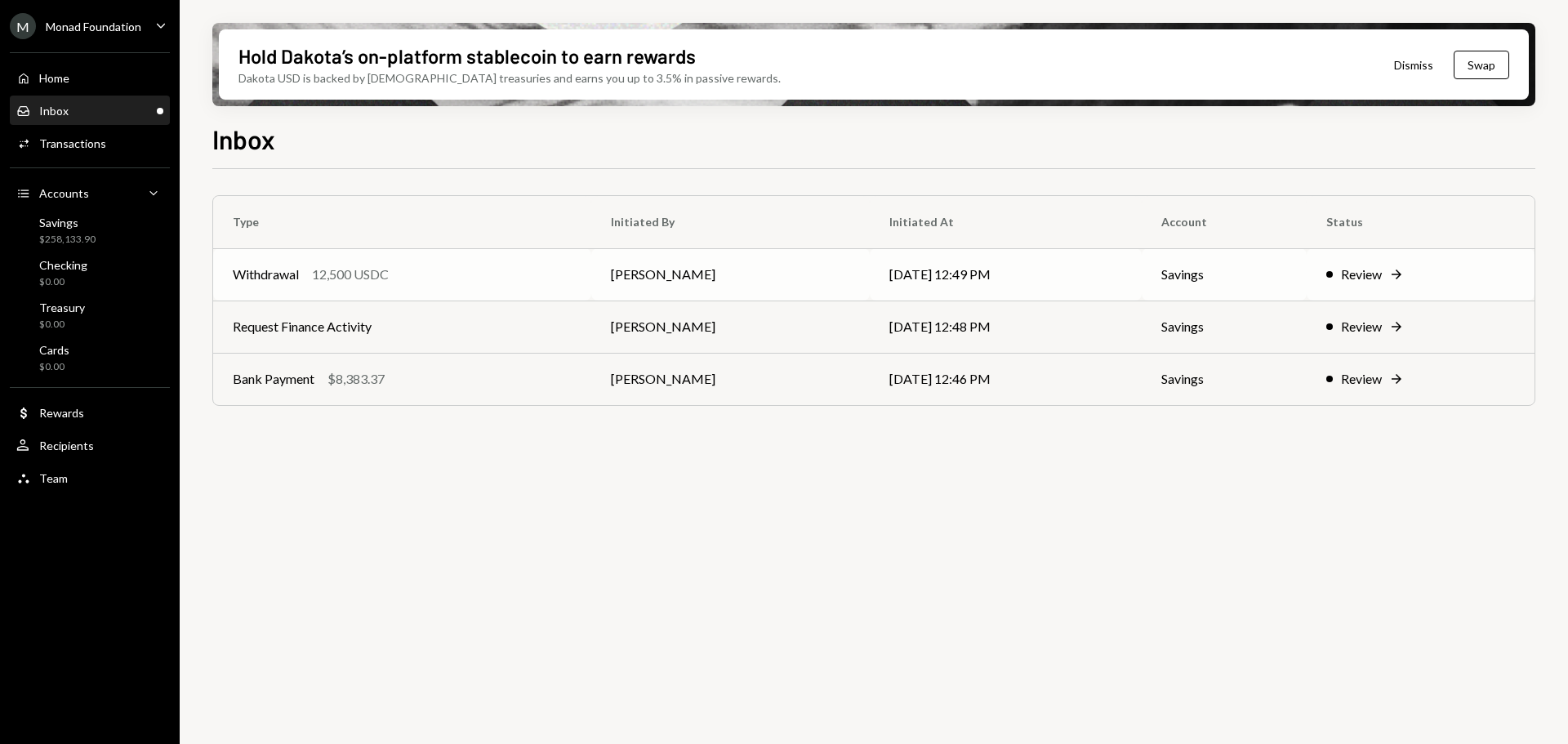
click at [450, 270] on div "Withdrawal 12,500 USDC" at bounding box center [402, 274] width 339 height 19
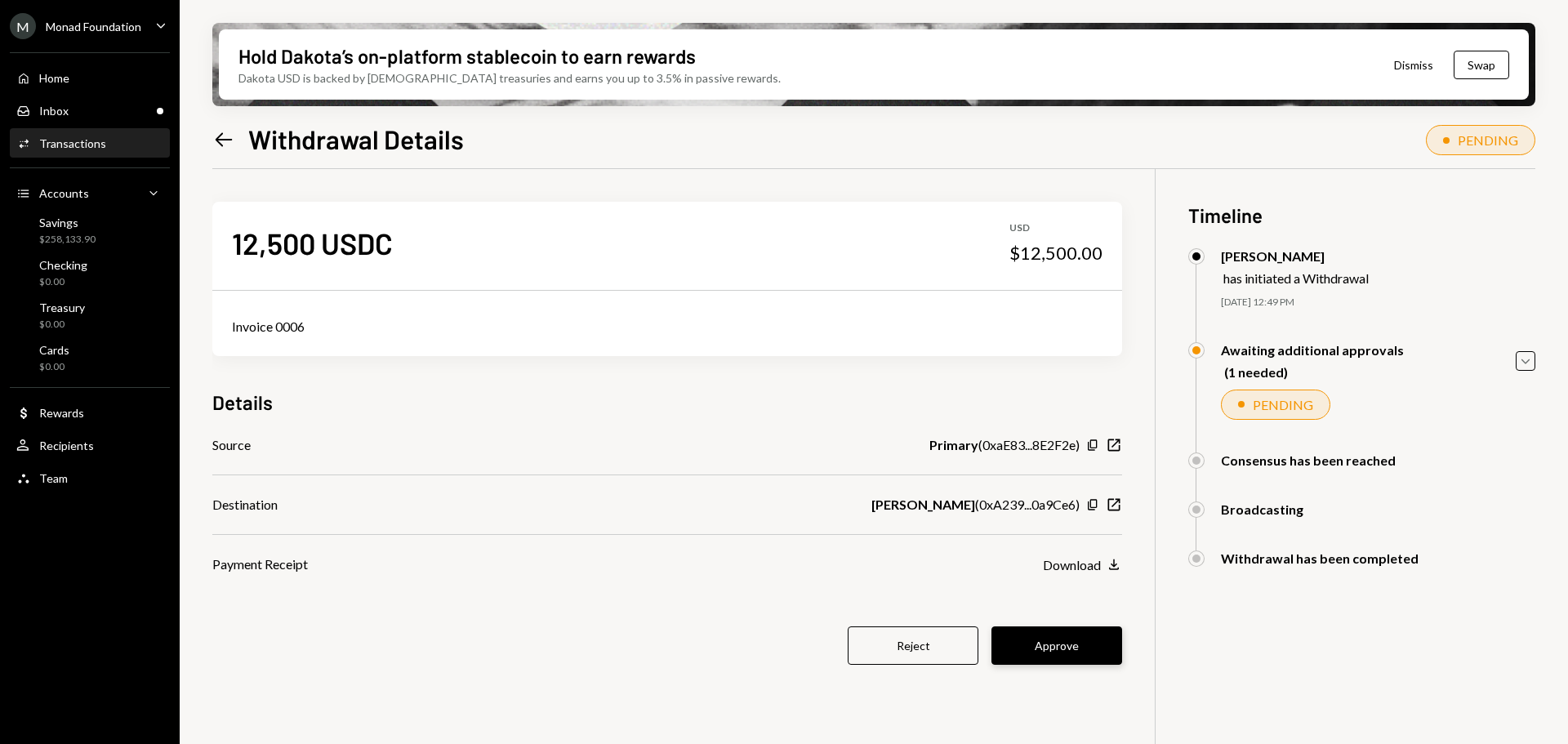
click at [1047, 636] on button "Approve" at bounding box center [1056, 645] width 130 height 38
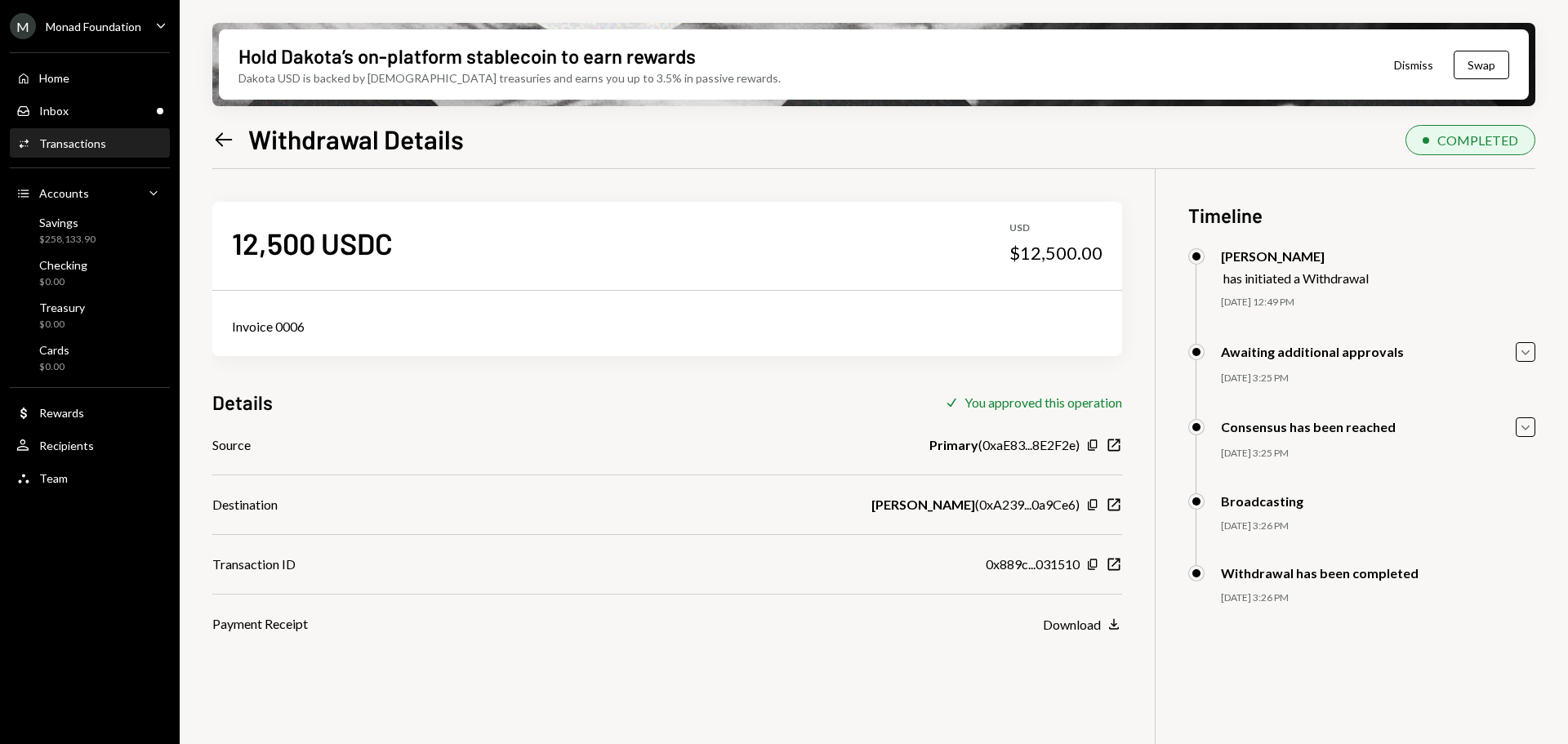
click at [1110, 555] on div "0x889c...031510 Copy New Window" at bounding box center [1053, 564] width 136 height 19
click at [1112, 560] on icon "New Window" at bounding box center [1114, 564] width 17 height 17
click at [89, 109] on div "Inbox Inbox" at bounding box center [89, 111] width 147 height 15
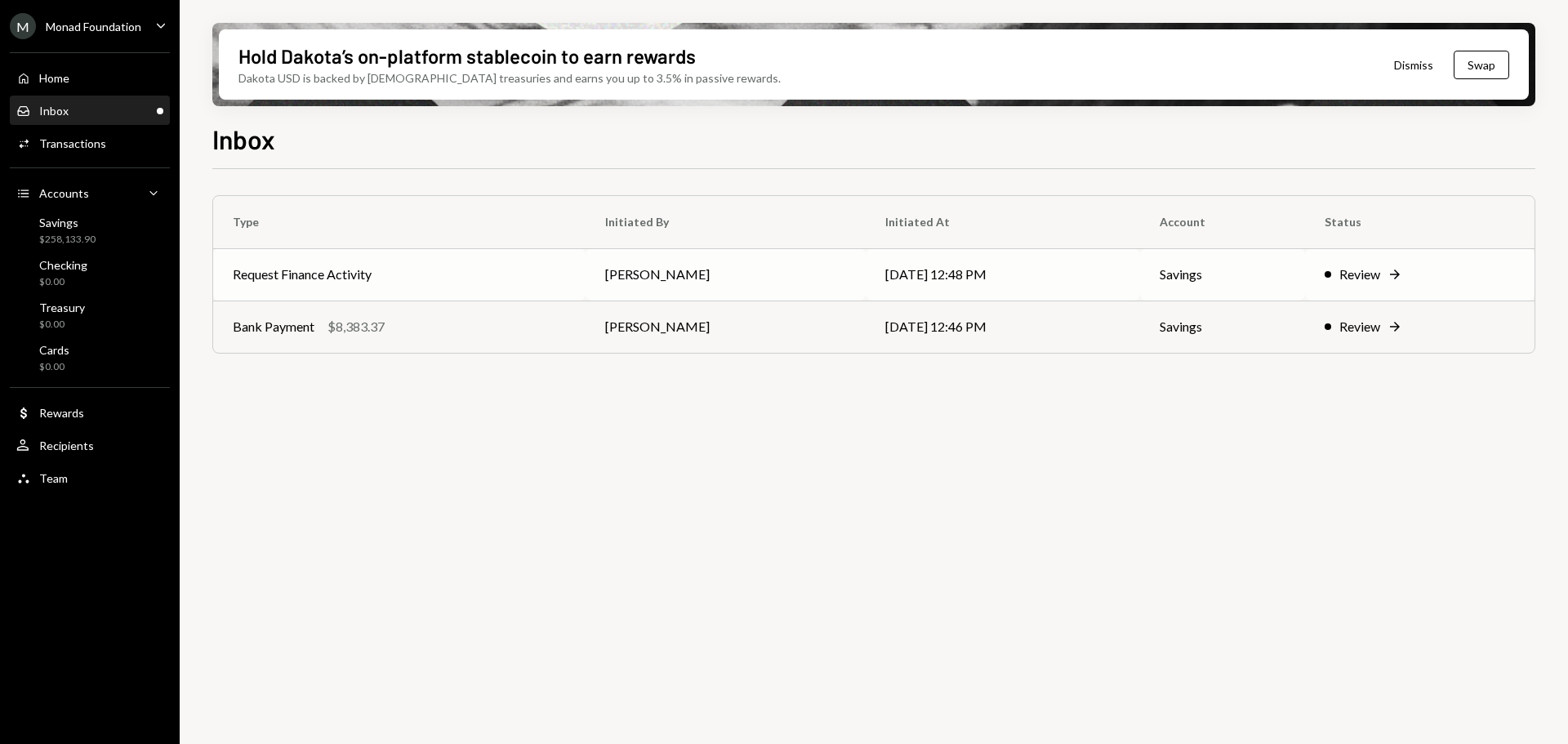
click at [424, 281] on td "Request Finance Activity" at bounding box center [399, 274] width 373 height 53
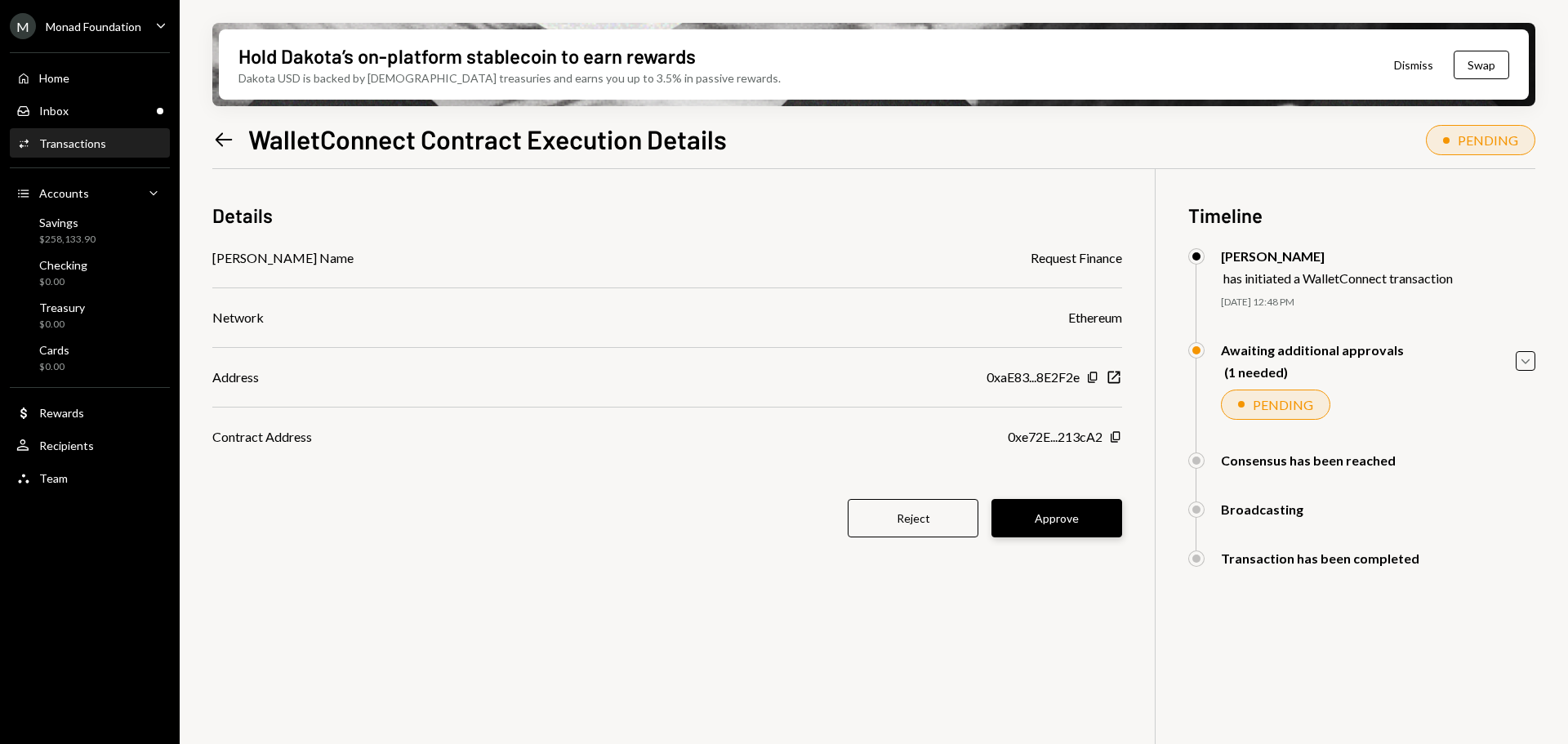
click at [1055, 516] on button "Approve" at bounding box center [1056, 517] width 130 height 38
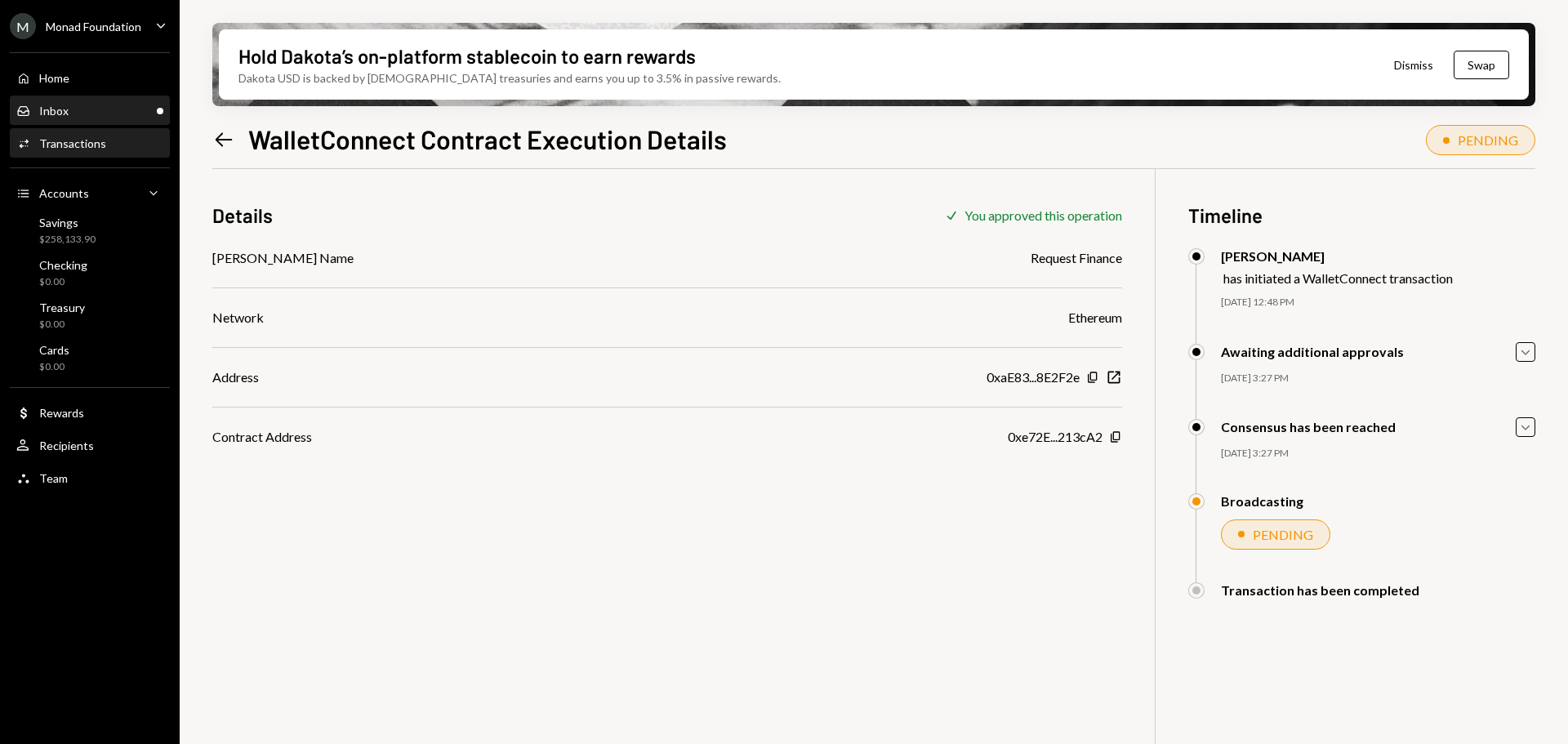
click at [75, 106] on div "Inbox Inbox" at bounding box center [89, 111] width 147 height 15
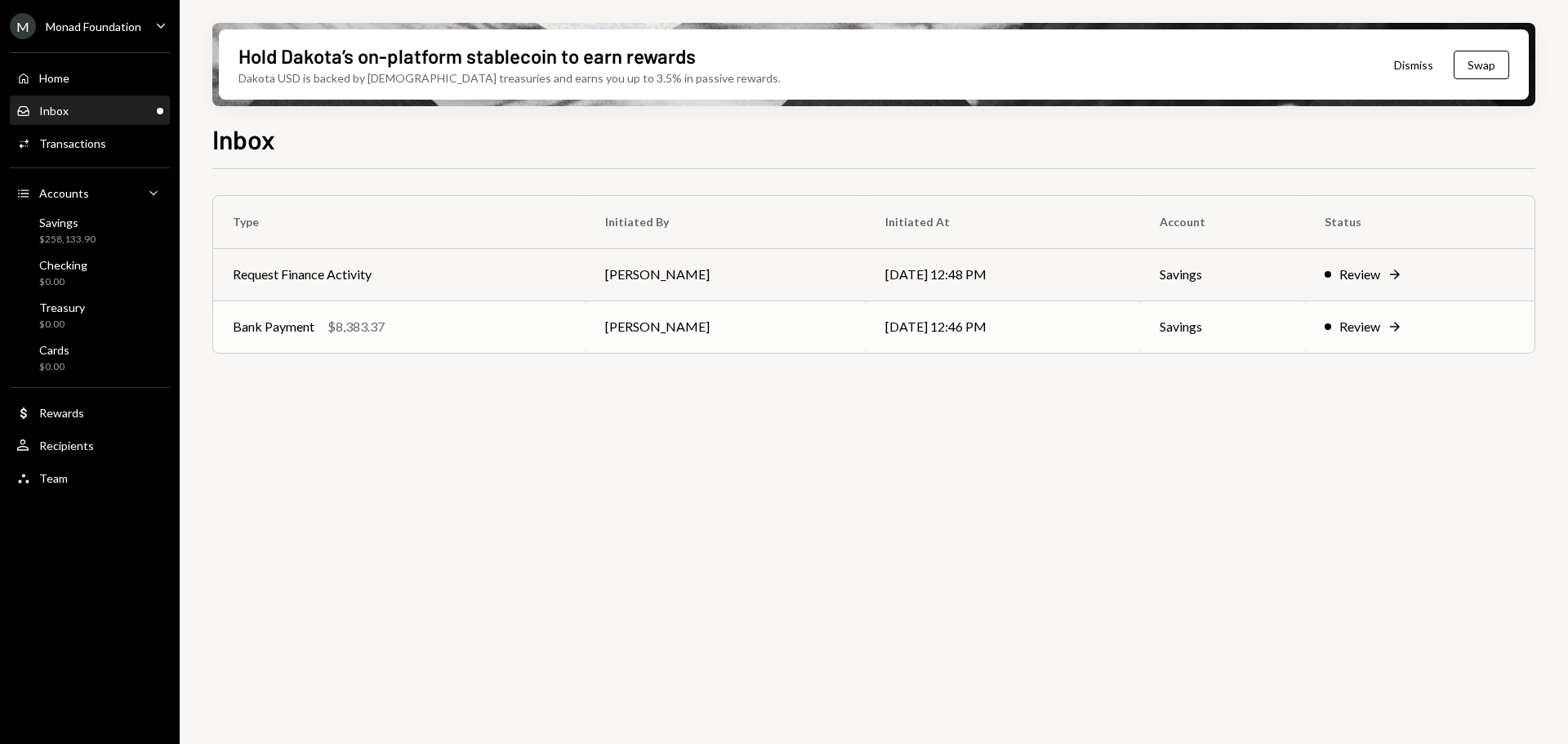
click at [417, 325] on div "Bank Payment $8,383.37" at bounding box center [399, 327] width 334 height 19
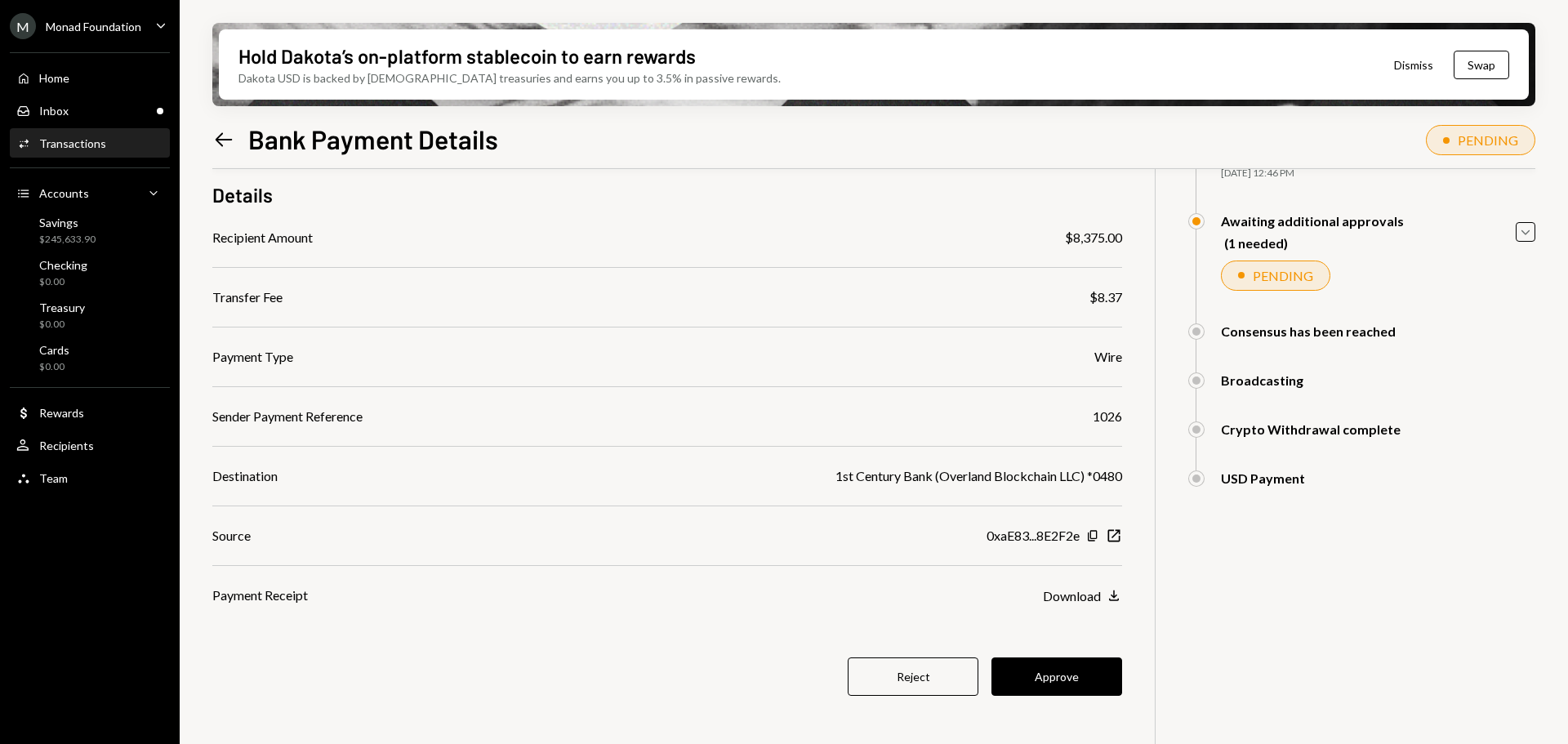
scroll to position [130, 0]
drag, startPoint x: 1057, startPoint y: 664, endPoint x: 1057, endPoint y: 652, distance: 12.0
click at [1057, 665] on button "Approve" at bounding box center [1056, 674] width 130 height 38
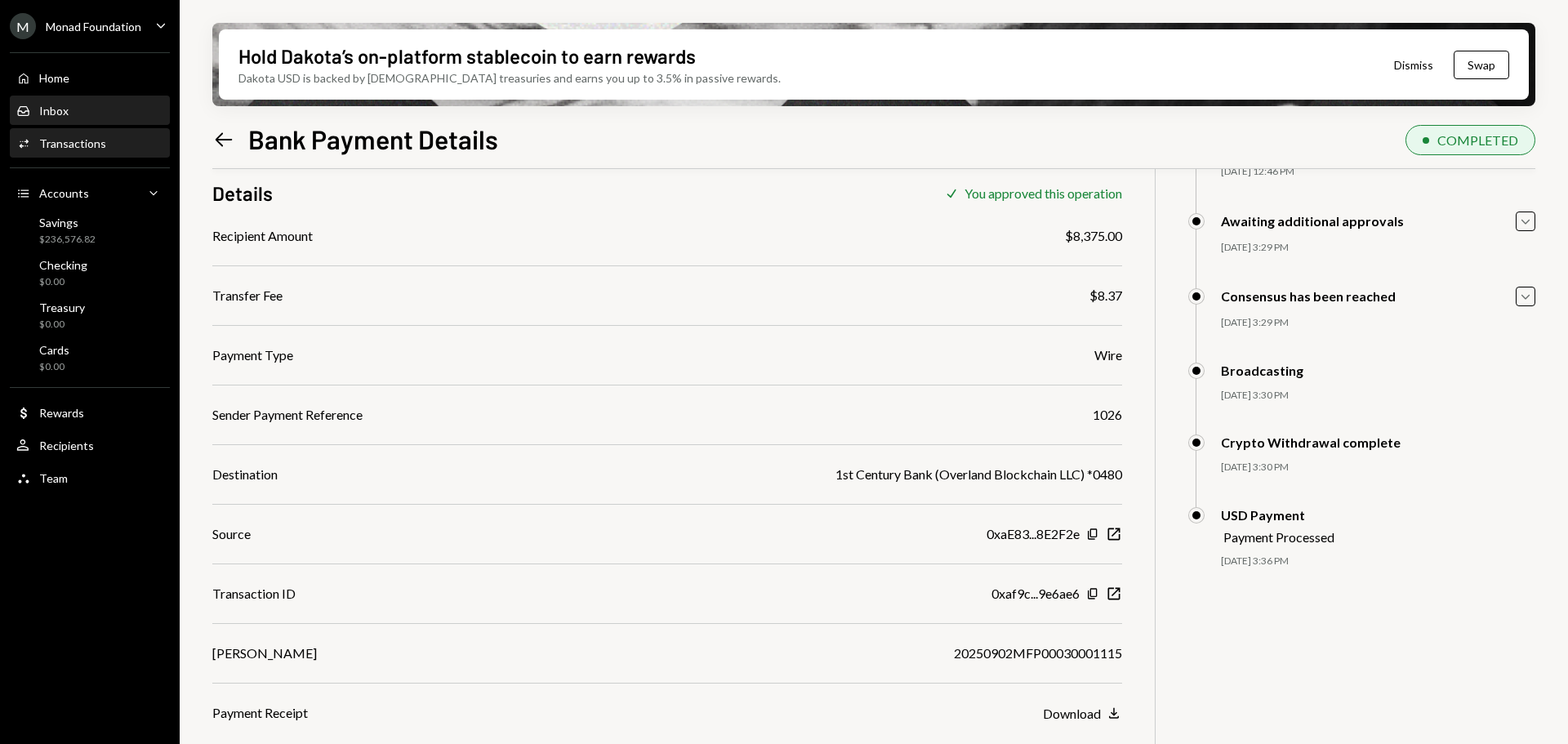
click at [58, 116] on div "Inbox" at bounding box center [53, 111] width 29 height 14
